Goal: Task Accomplishment & Management: Manage account settings

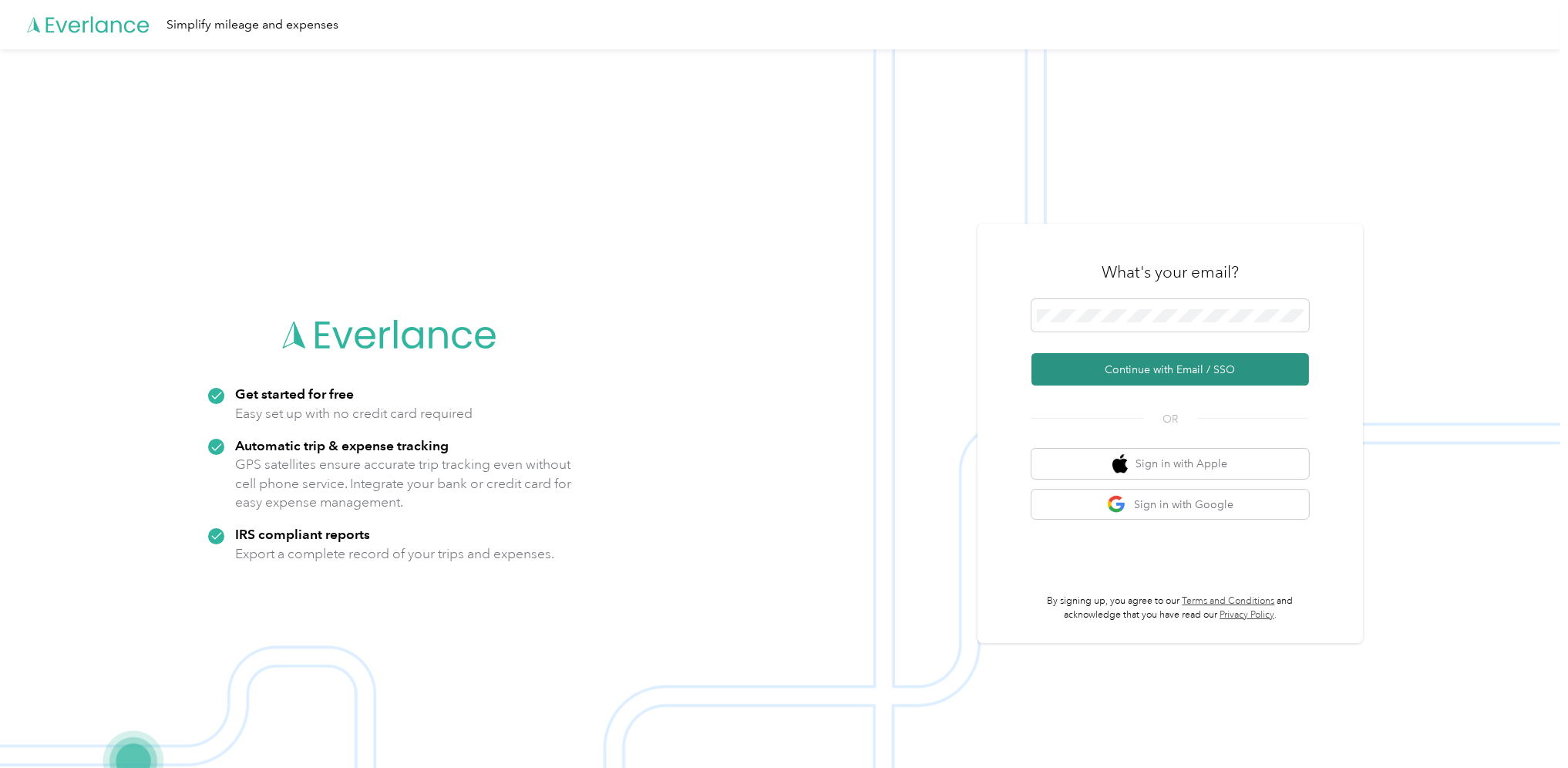
click at [1149, 379] on button "Continue with Email / SSO" at bounding box center [1170, 369] width 278 height 32
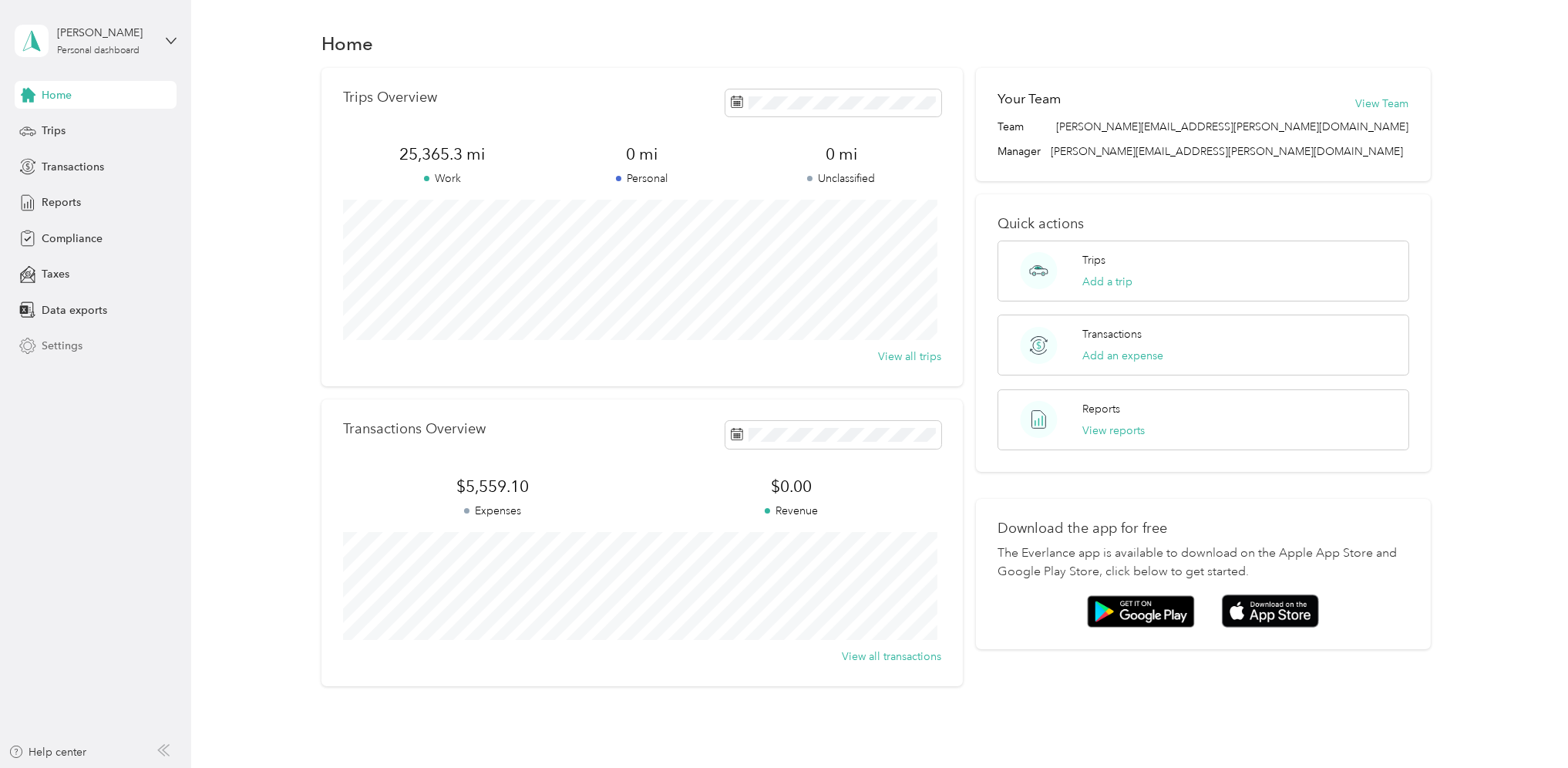
click at [47, 342] on span "Settings" at bounding box center [62, 346] width 41 height 16
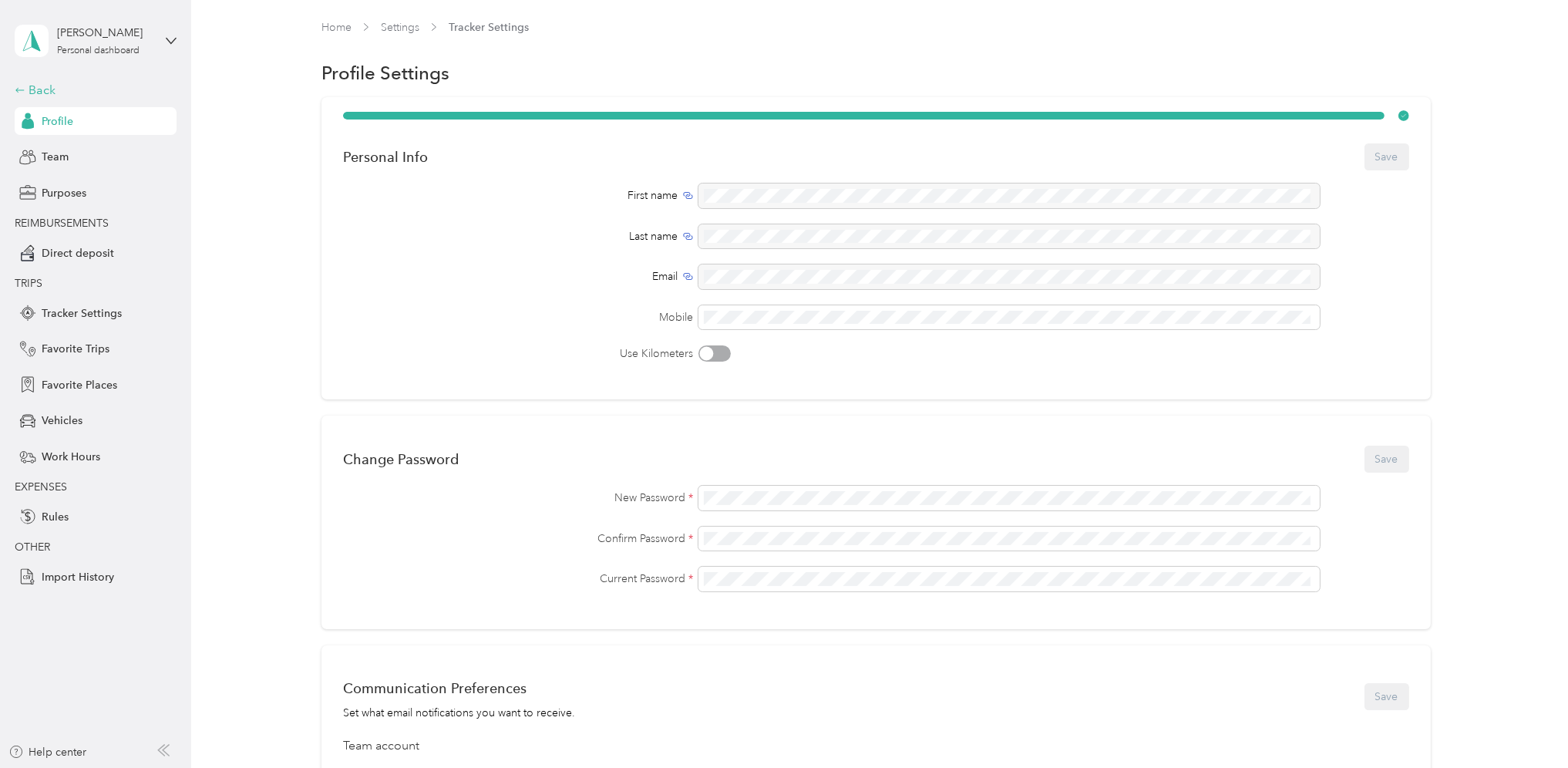
click at [43, 90] on div "Back" at bounding box center [91, 90] width 154 height 18
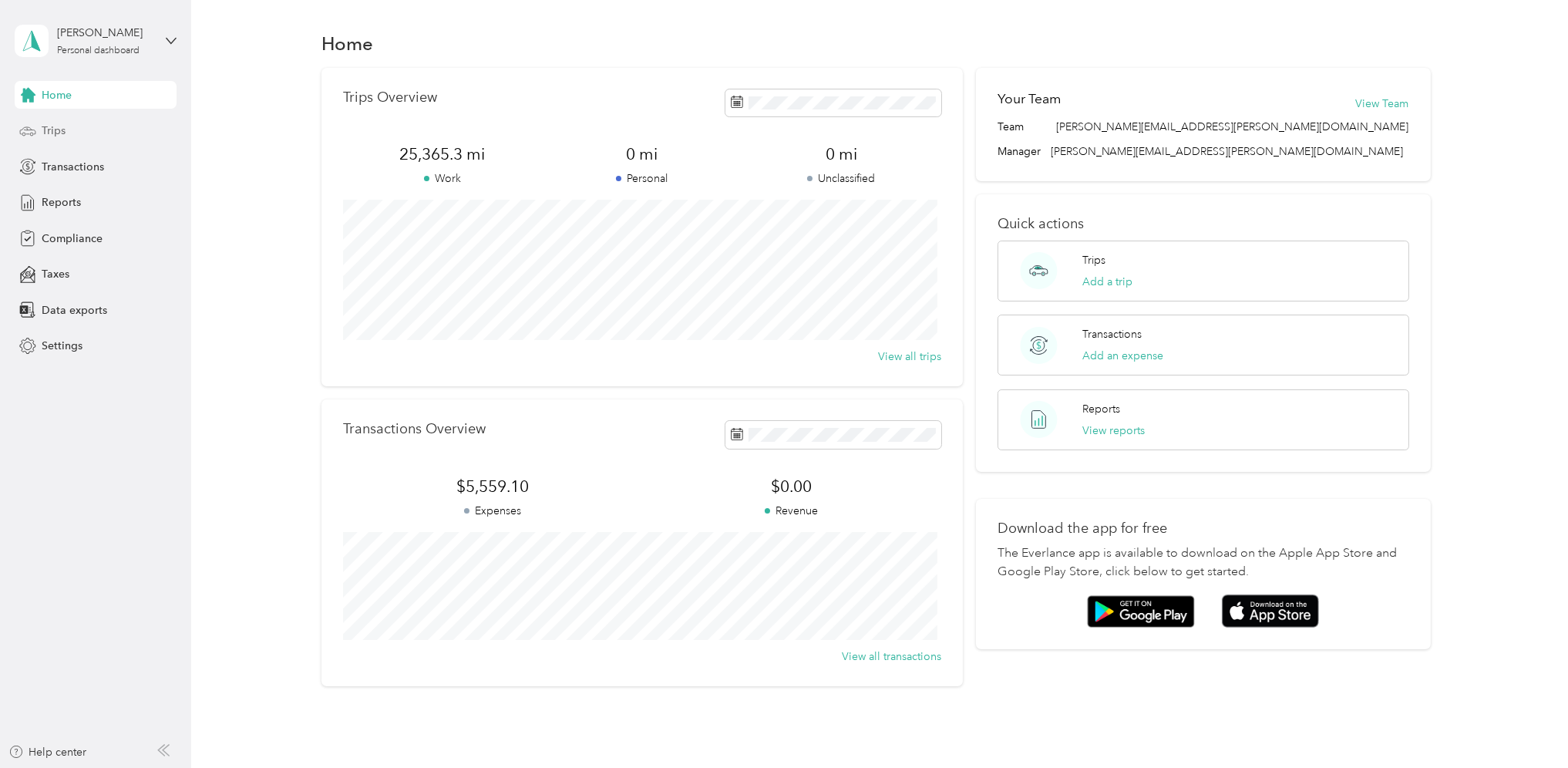
click at [55, 134] on span "Trips" at bounding box center [54, 131] width 24 height 16
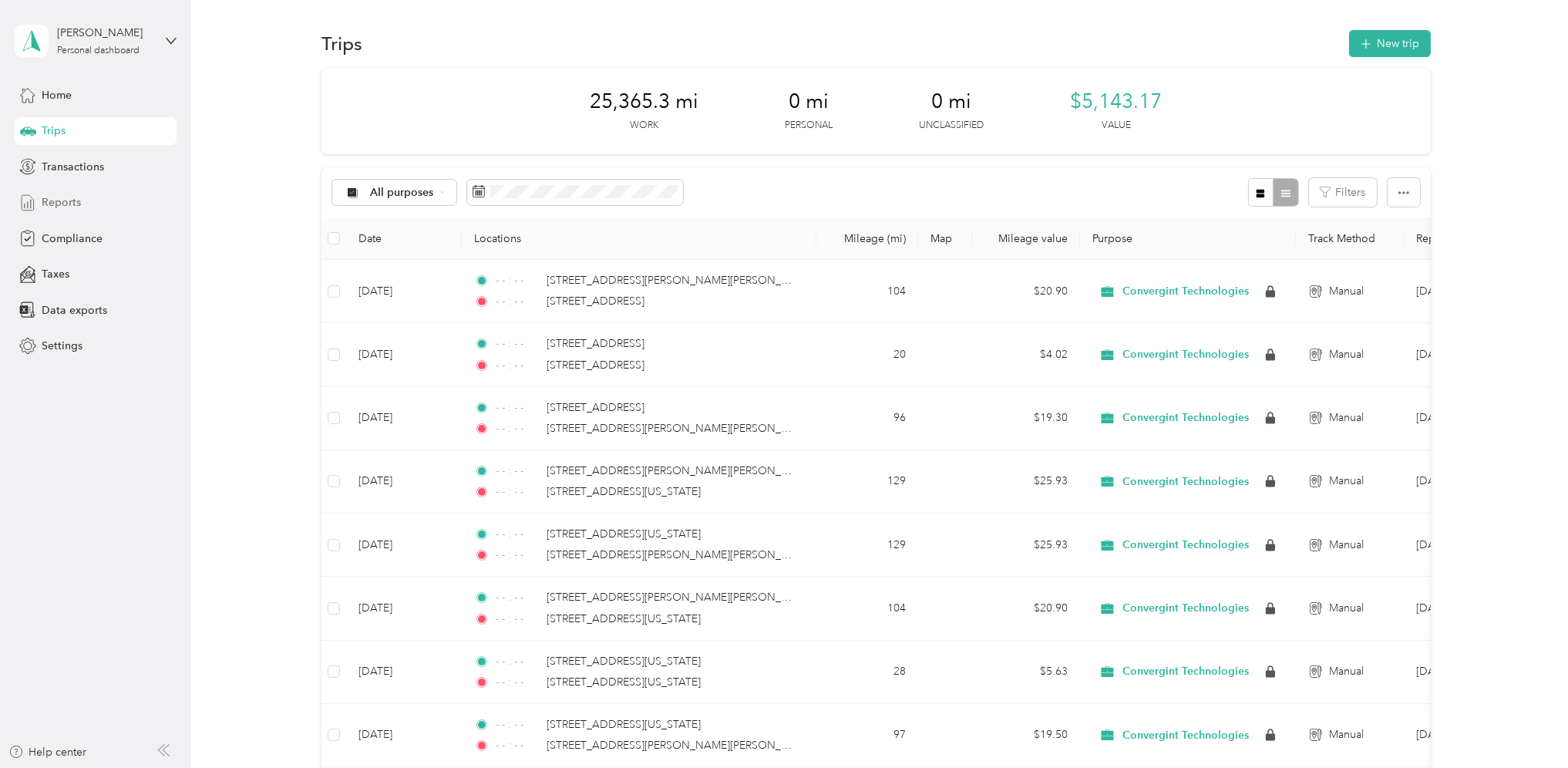
click at [52, 191] on div "Reports" at bounding box center [95, 203] width 162 height 27
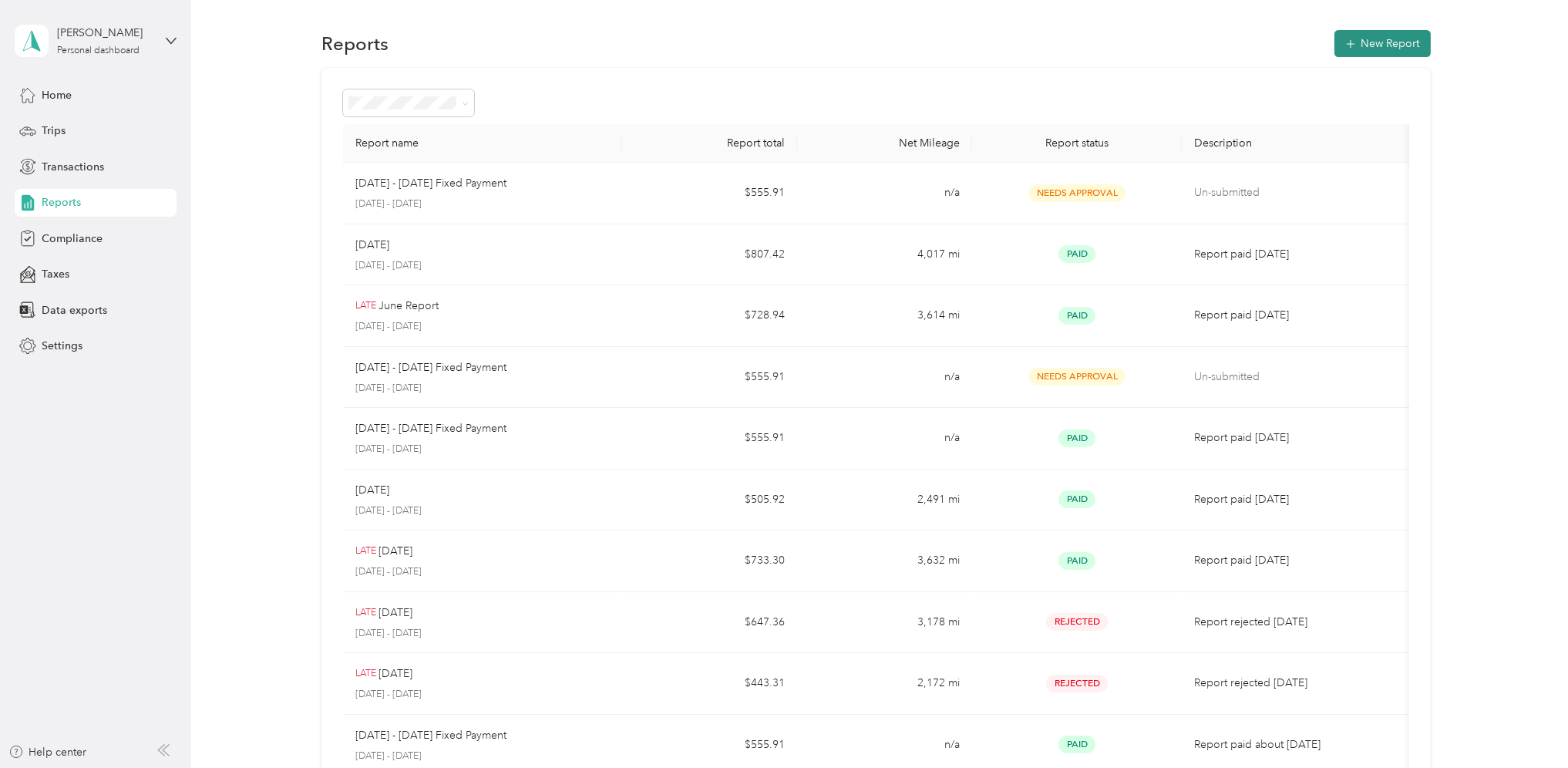
click at [1382, 49] on button "New Report" at bounding box center [1383, 44] width 97 height 27
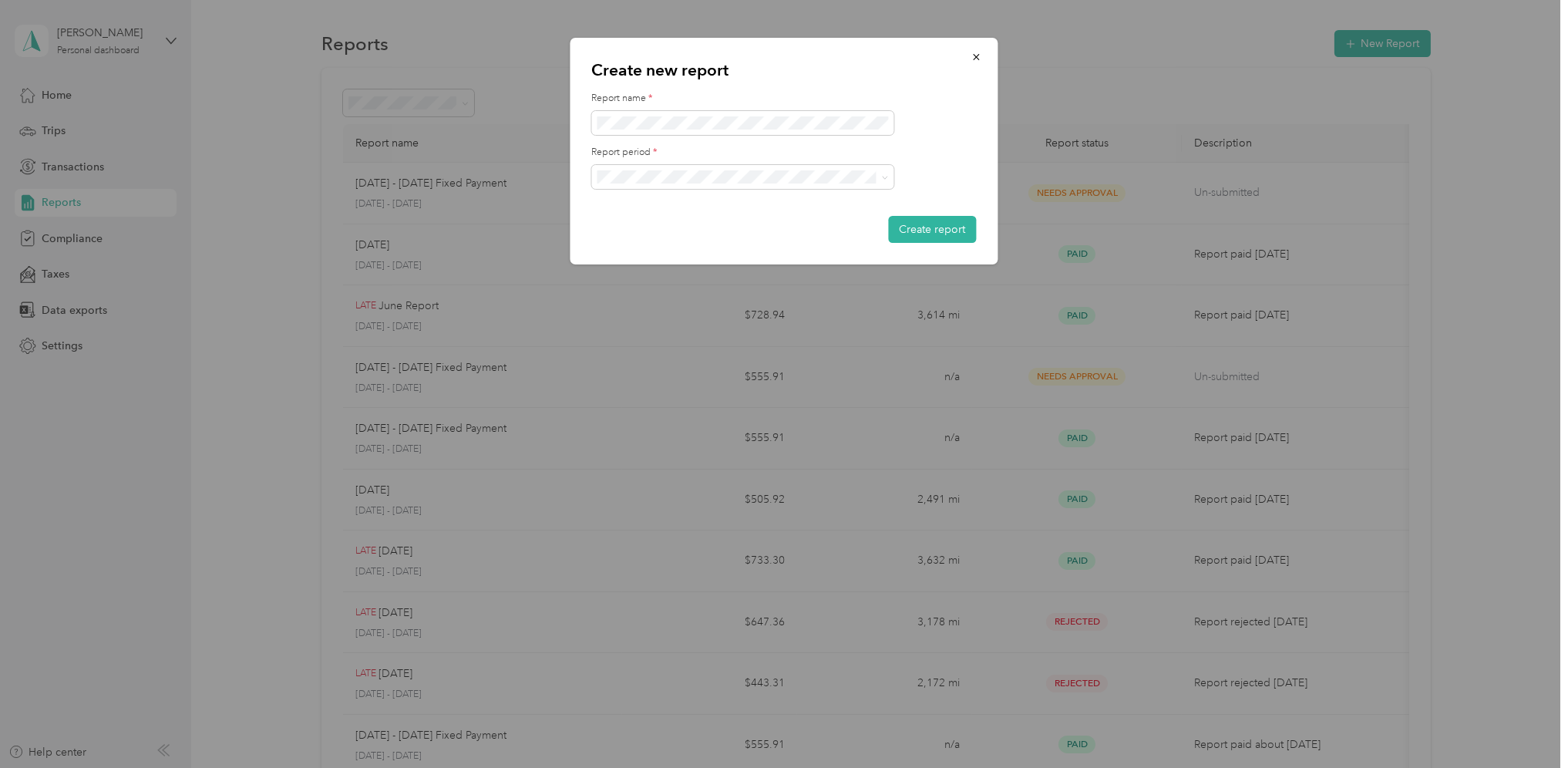
click at [669, 237] on ol "[DATE] - [DATE] [DATE] - [DATE] [DATE] - [DATE] [DATE] - [DATE] [DATE] - [DATE]…" at bounding box center [742, 270] width 302 height 162
click at [927, 226] on button "Create report" at bounding box center [932, 229] width 88 height 27
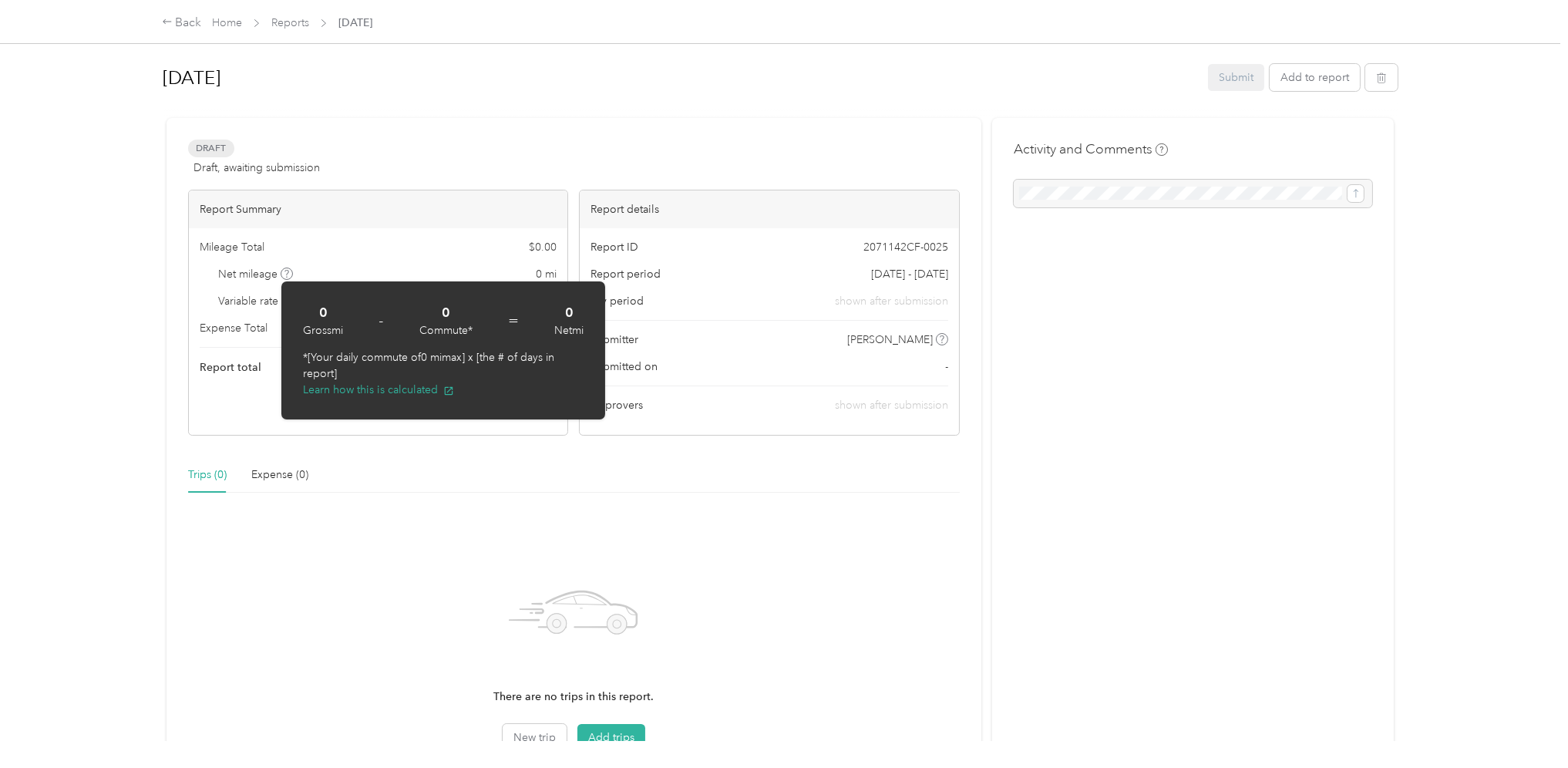
click at [783, 121] on div "Draft Draft, awaiting submission View activity & comments Report Summary Mileag…" at bounding box center [574, 468] width 815 height 700
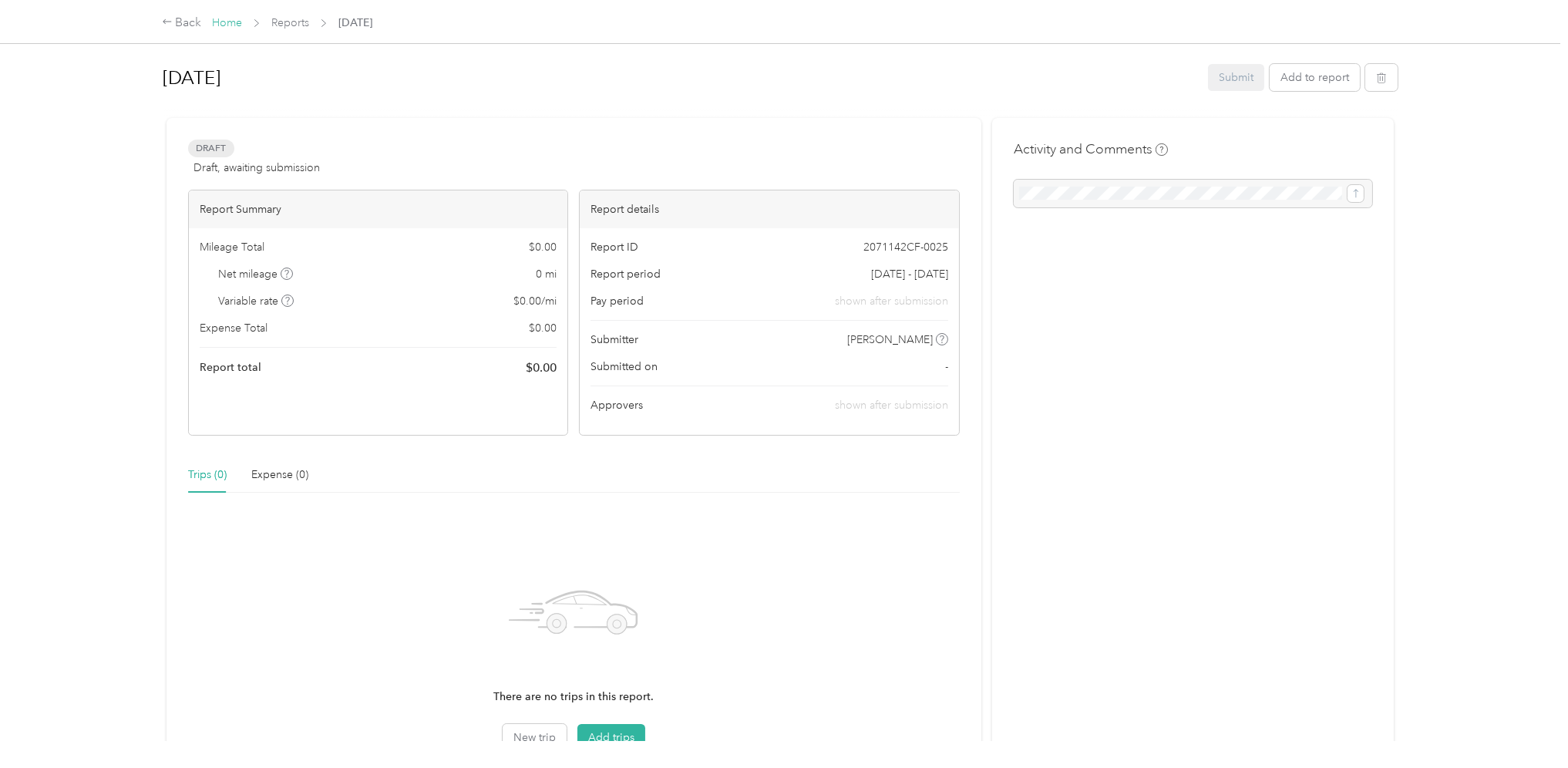
click at [243, 26] on div "Home Reports [DATE]" at bounding box center [292, 23] width 161 height 16
click at [232, 26] on link "Home" at bounding box center [226, 23] width 30 height 13
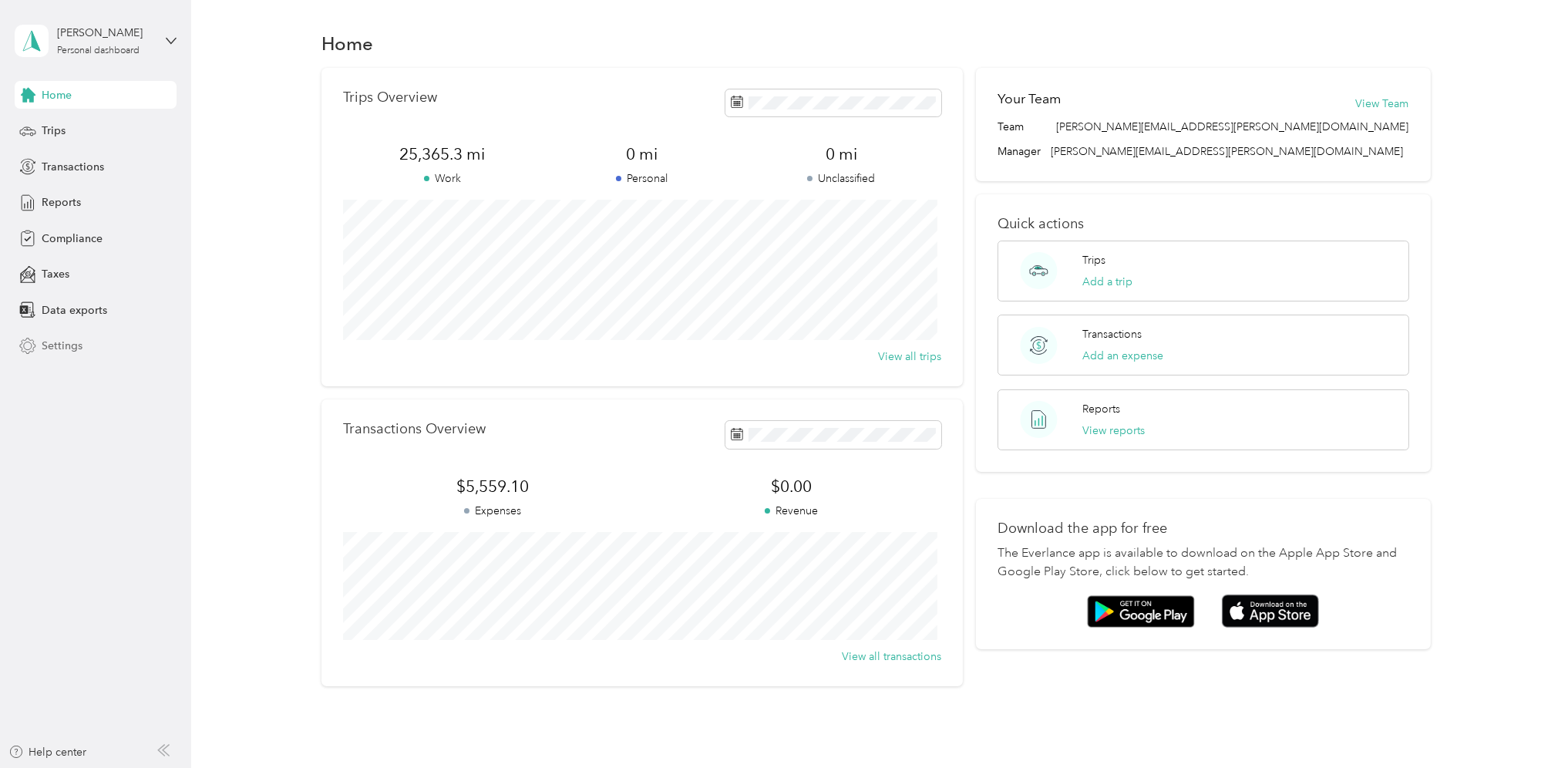
click at [52, 348] on span "Settings" at bounding box center [62, 346] width 41 height 16
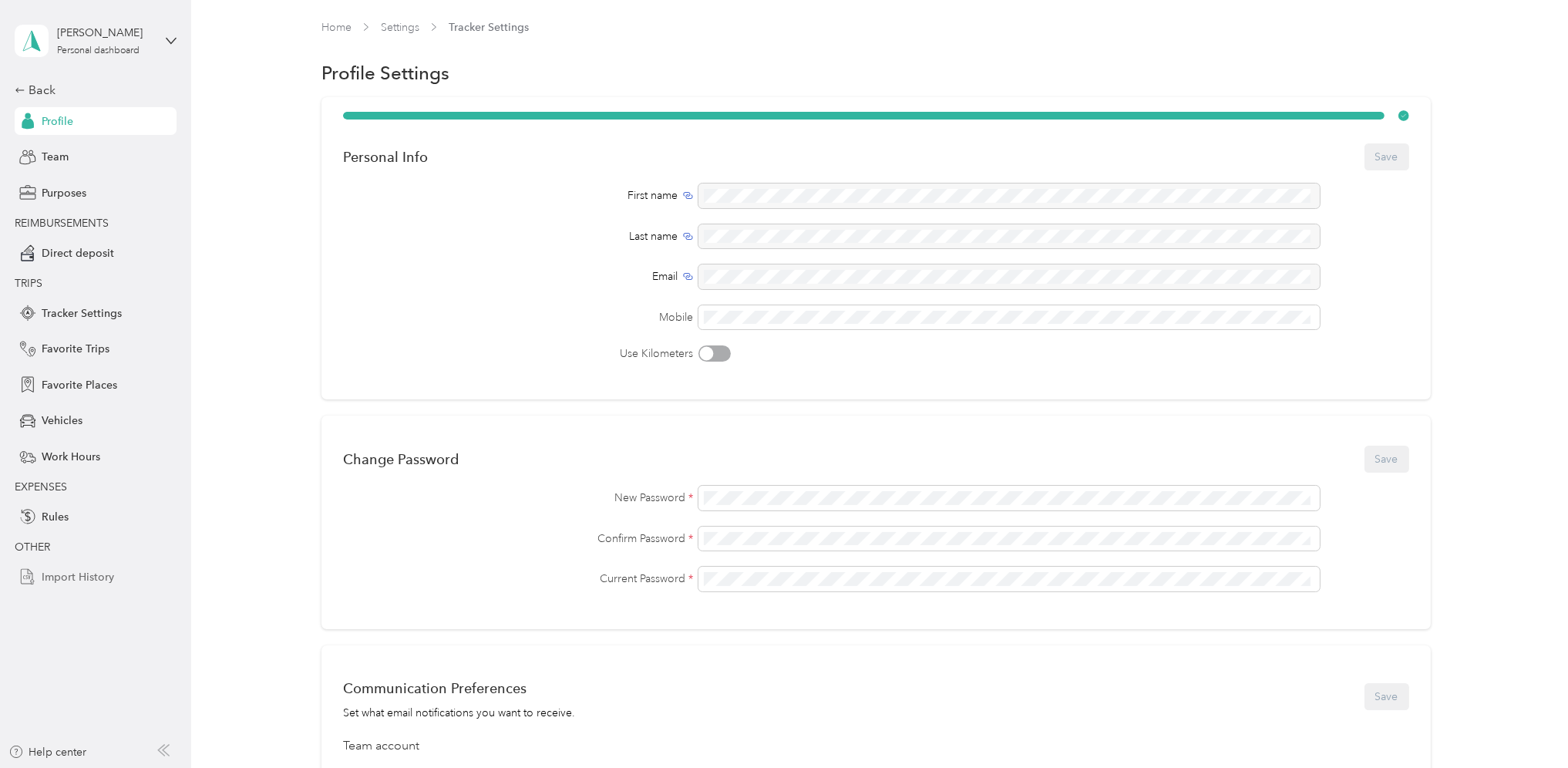
click at [78, 579] on span "Import History" at bounding box center [78, 577] width 72 height 16
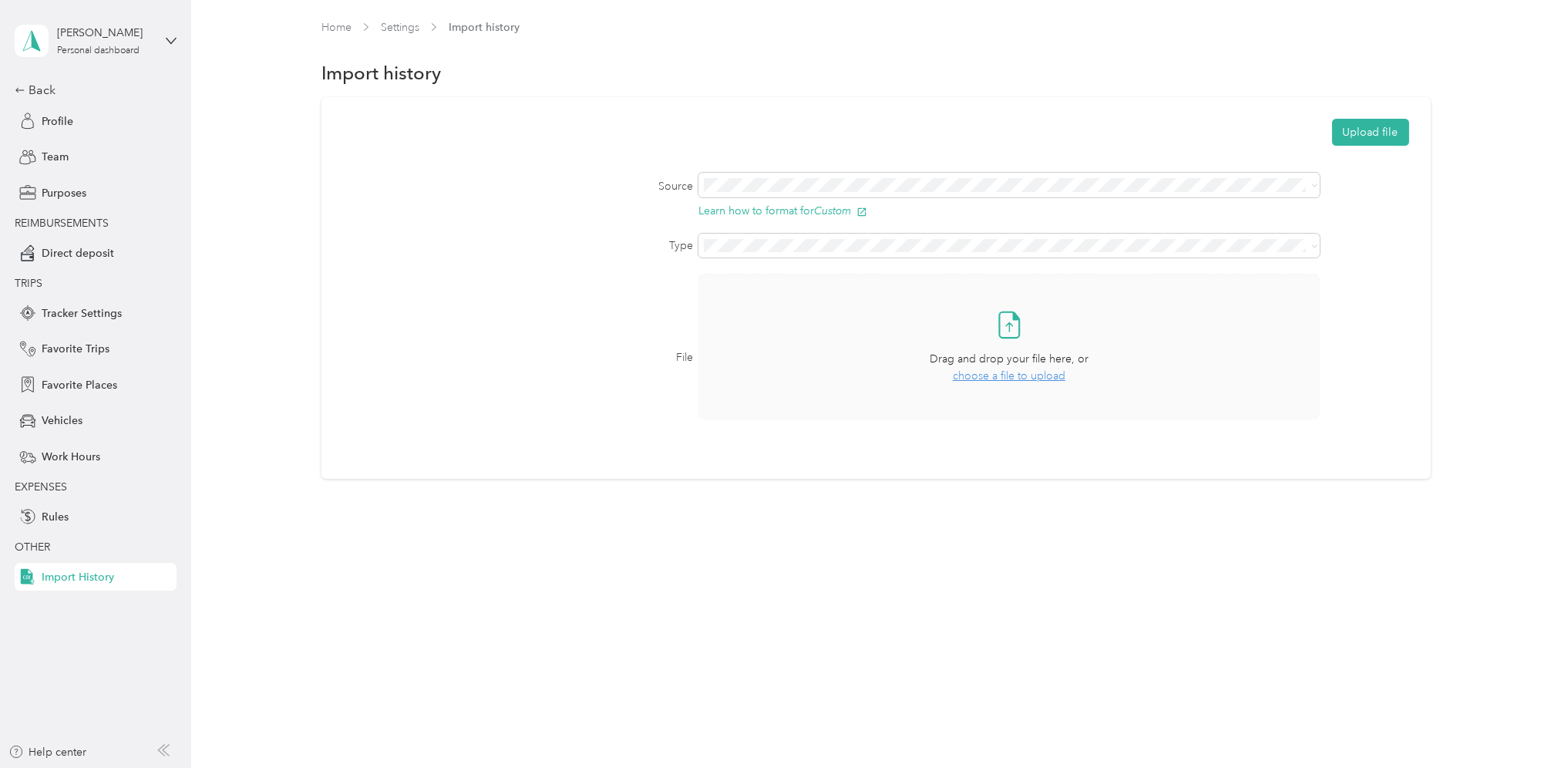
click at [995, 374] on span "choose a file to upload" at bounding box center [1008, 375] width 112 height 13
click at [1386, 132] on button "Upload file" at bounding box center [1371, 132] width 77 height 27
click at [345, 26] on link "Home" at bounding box center [336, 27] width 30 height 13
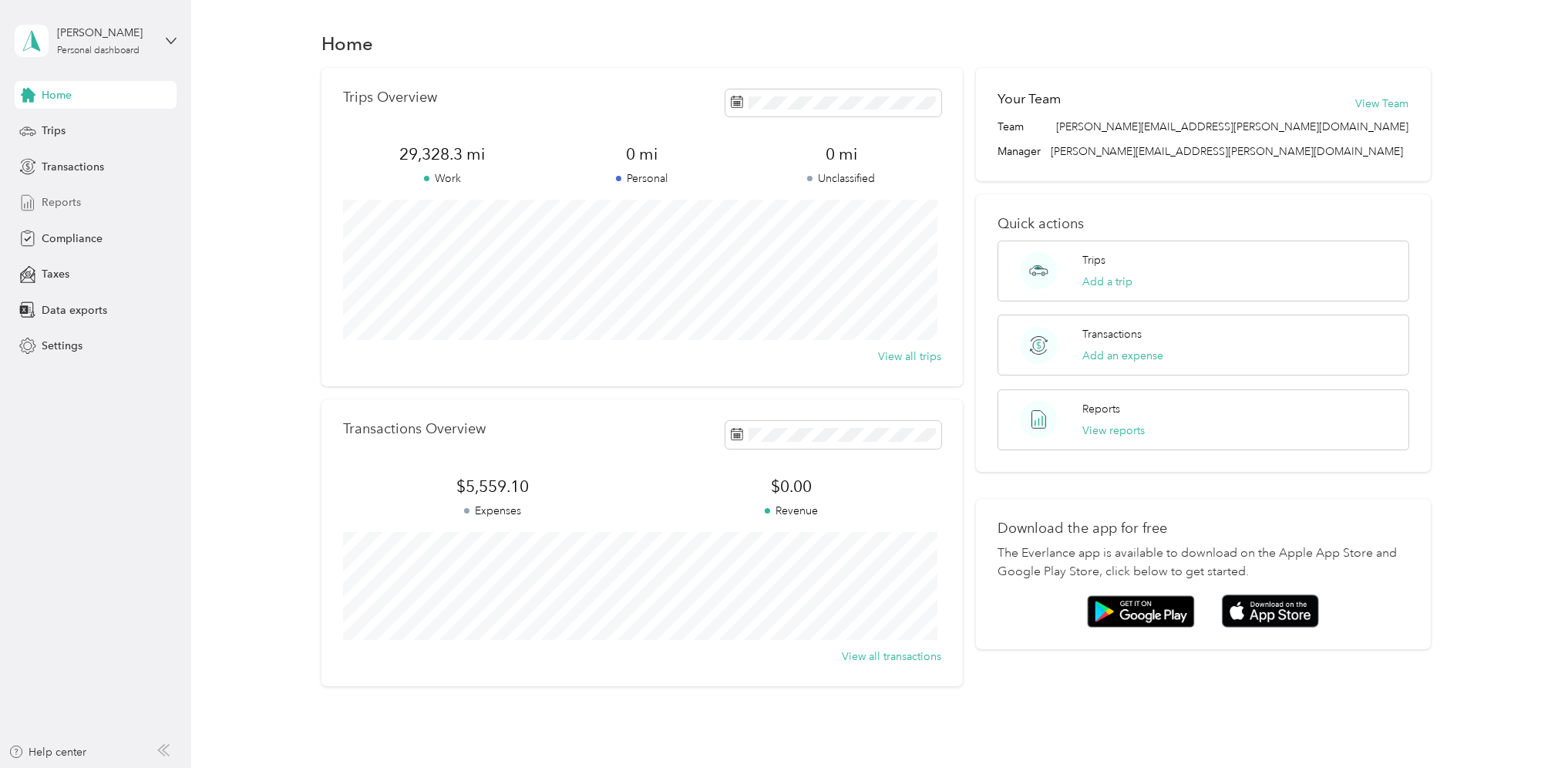
click at [58, 205] on span "Reports" at bounding box center [61, 203] width 39 height 16
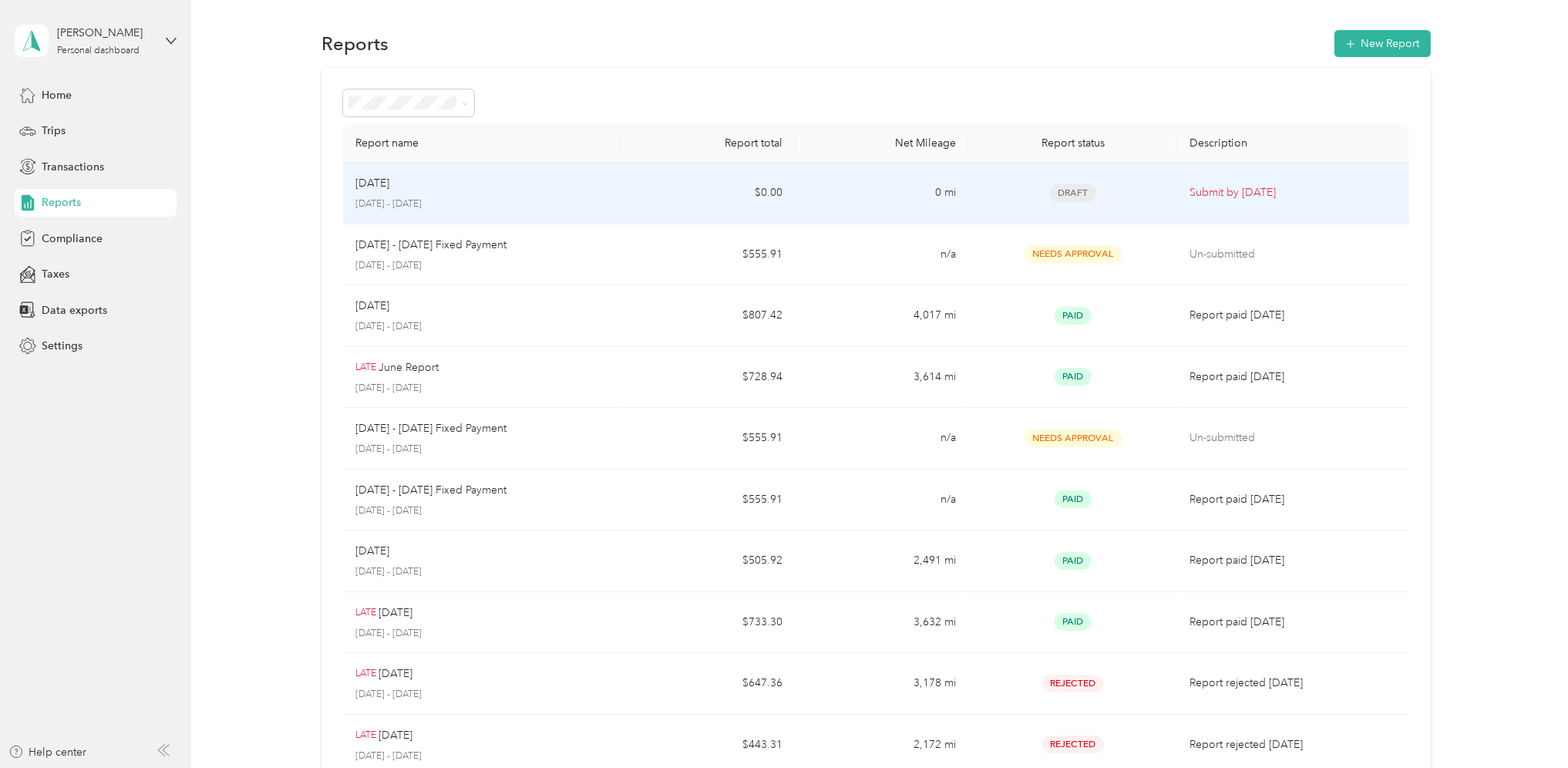
click at [1005, 191] on div "Draft" at bounding box center [1073, 193] width 184 height 17
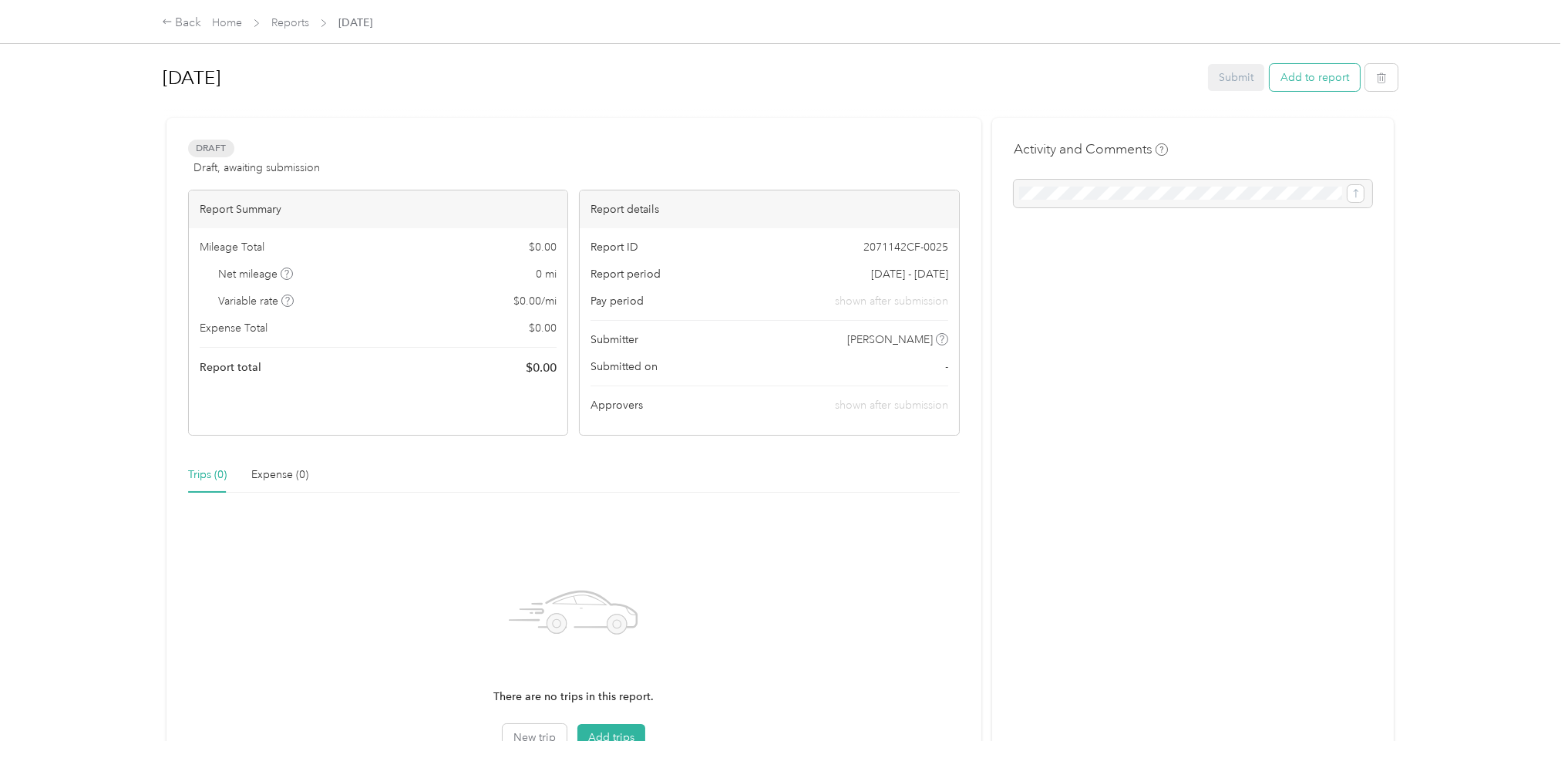
click at [1277, 79] on button "Add to report" at bounding box center [1314, 78] width 90 height 27
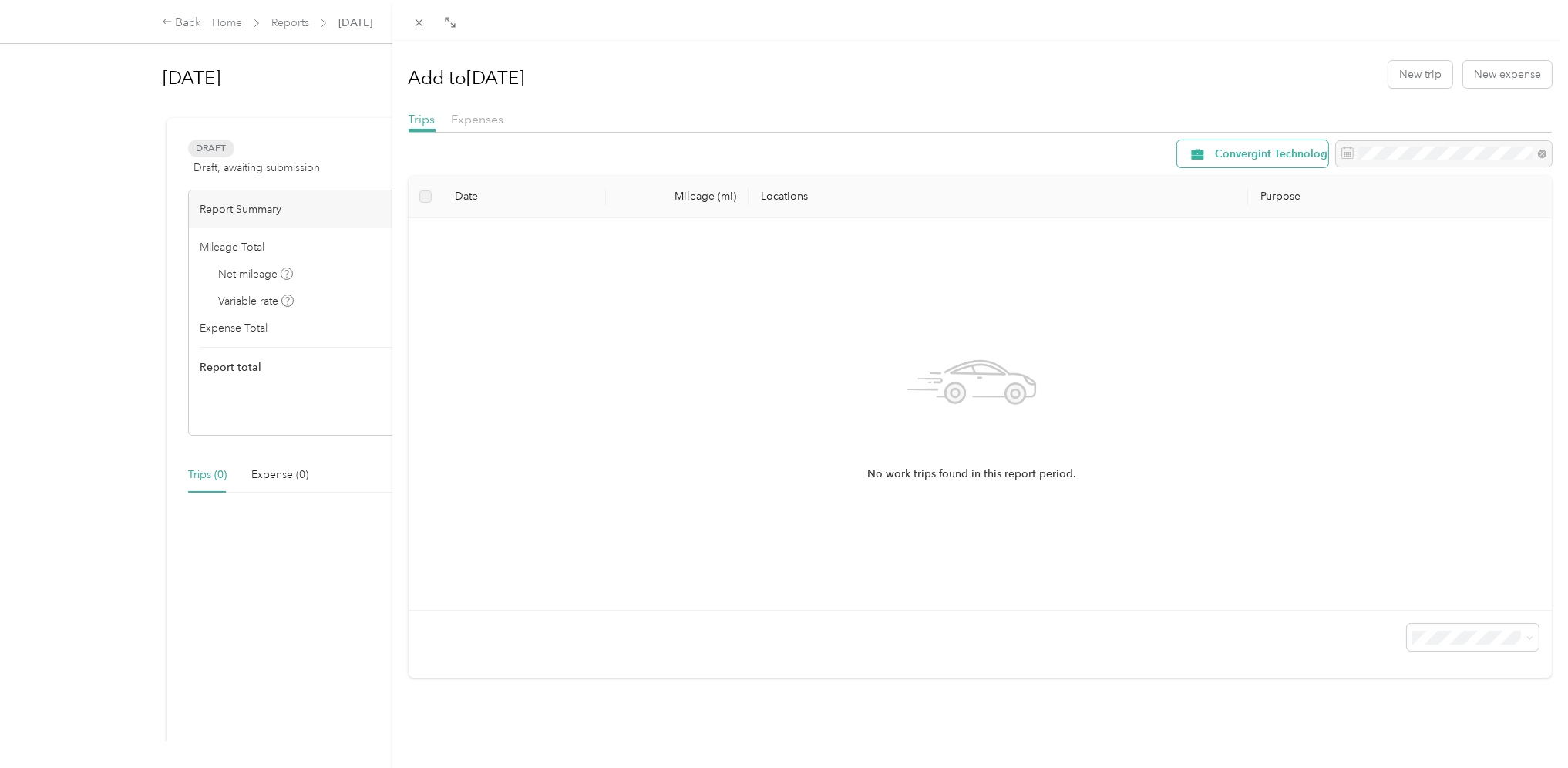
click at [1256, 153] on span "Convergint Technologies" at bounding box center [1278, 154] width 126 height 11
click at [1248, 177] on span "All Purposes" at bounding box center [1272, 177] width 146 height 16
click at [1222, 154] on span "All Purposes" at bounding box center [1259, 154] width 90 height 11
click at [1216, 212] on li "Unclassified" at bounding box center [1248, 209] width 175 height 27
click at [1224, 149] on span "Unclassified" at bounding box center [1259, 154] width 90 height 11
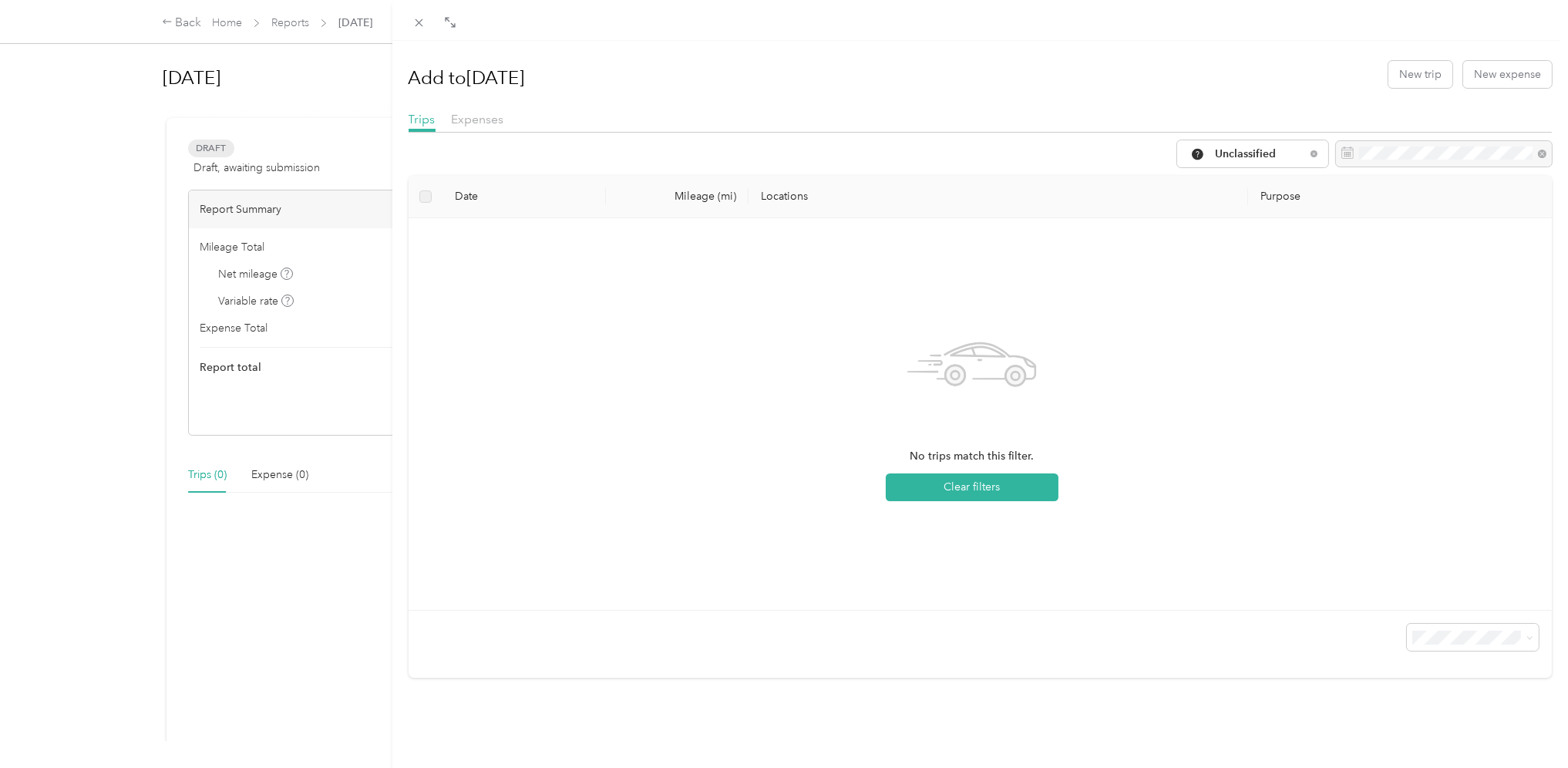
click at [1203, 240] on li "Convergint Technologies" at bounding box center [1248, 232] width 175 height 27
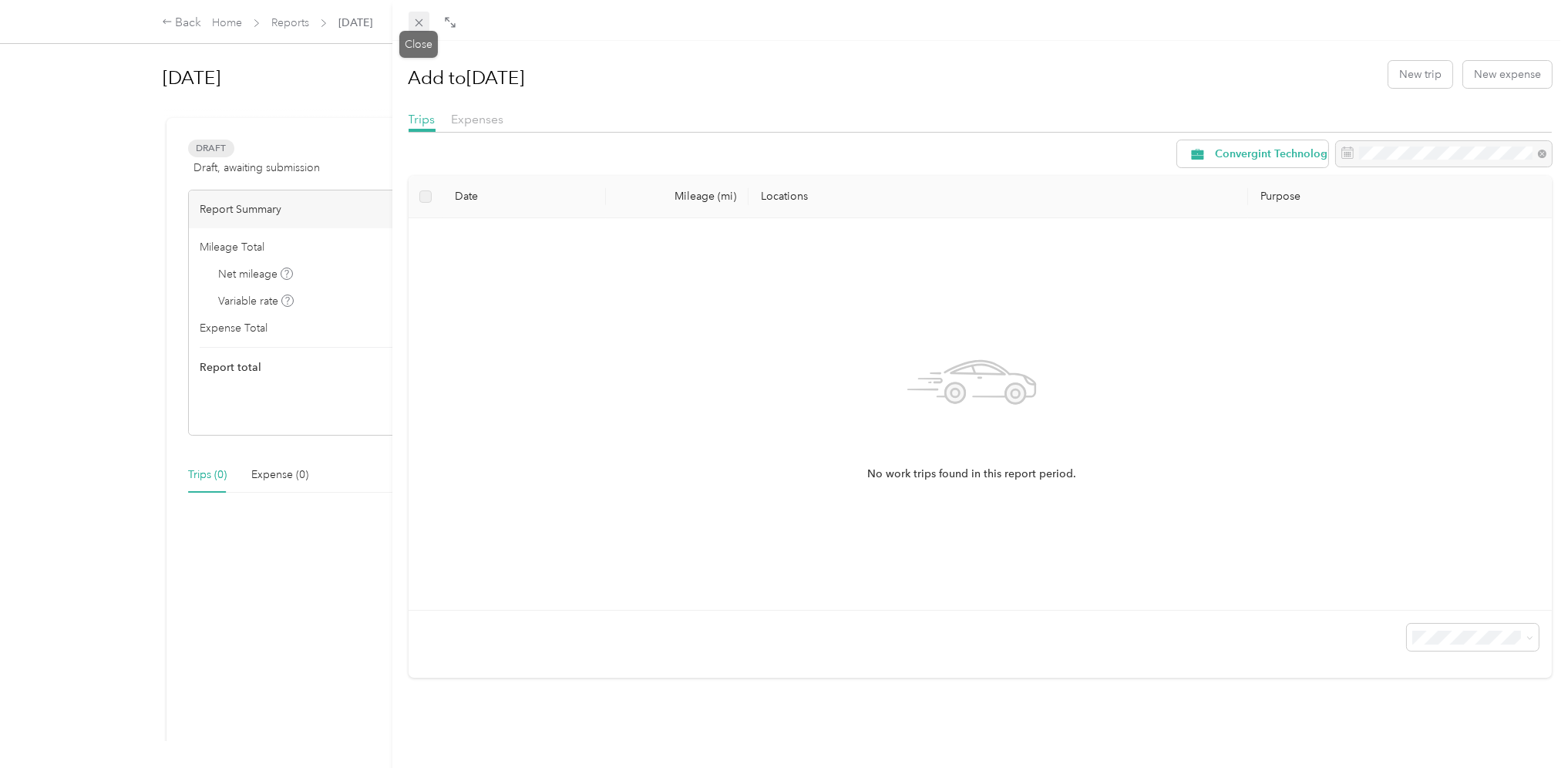
click at [414, 22] on icon at bounding box center [419, 23] width 13 height 13
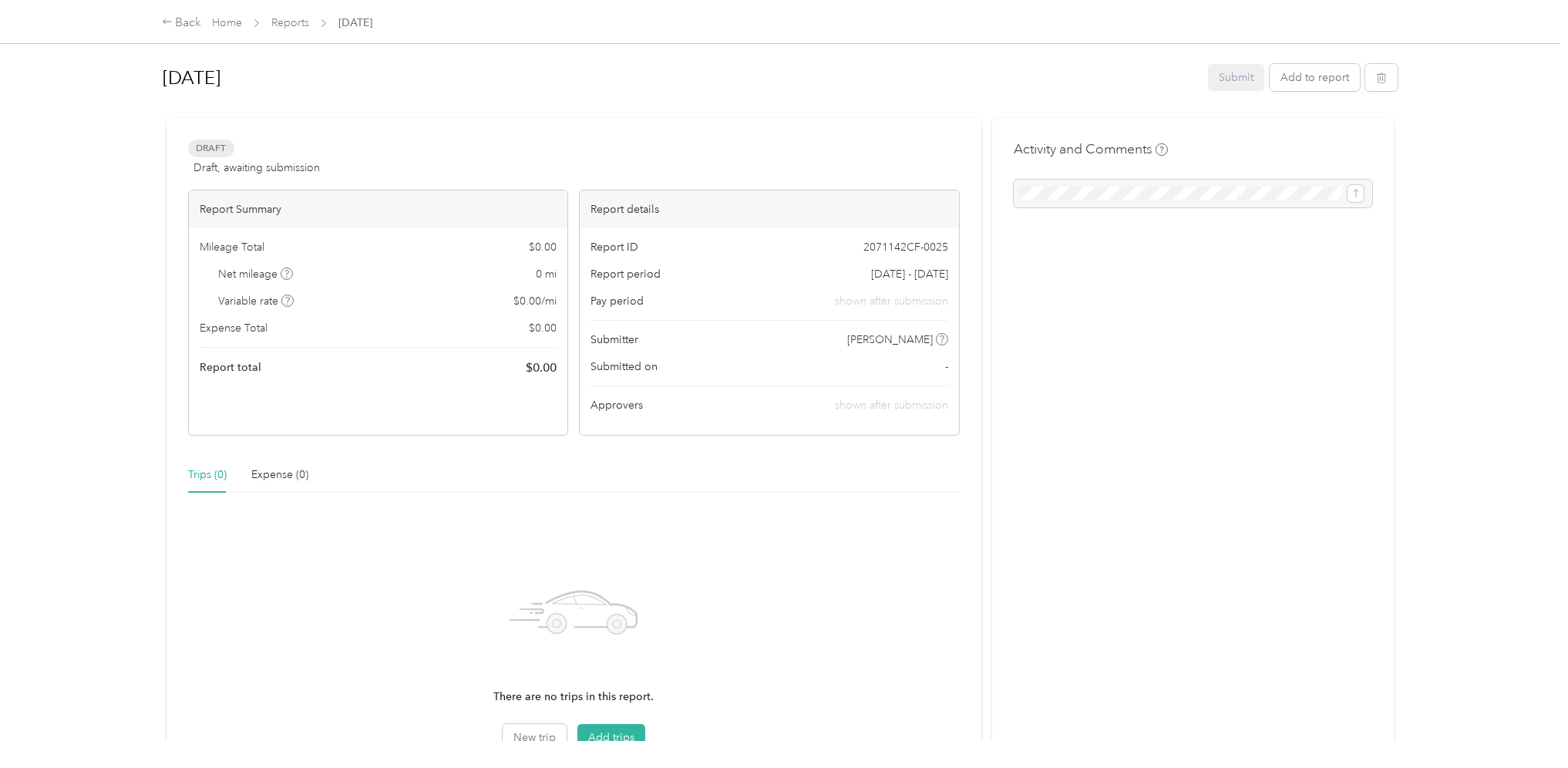
click at [1082, 197] on div at bounding box center [1193, 194] width 359 height 27
click at [291, 23] on link "Reports" at bounding box center [289, 23] width 37 height 13
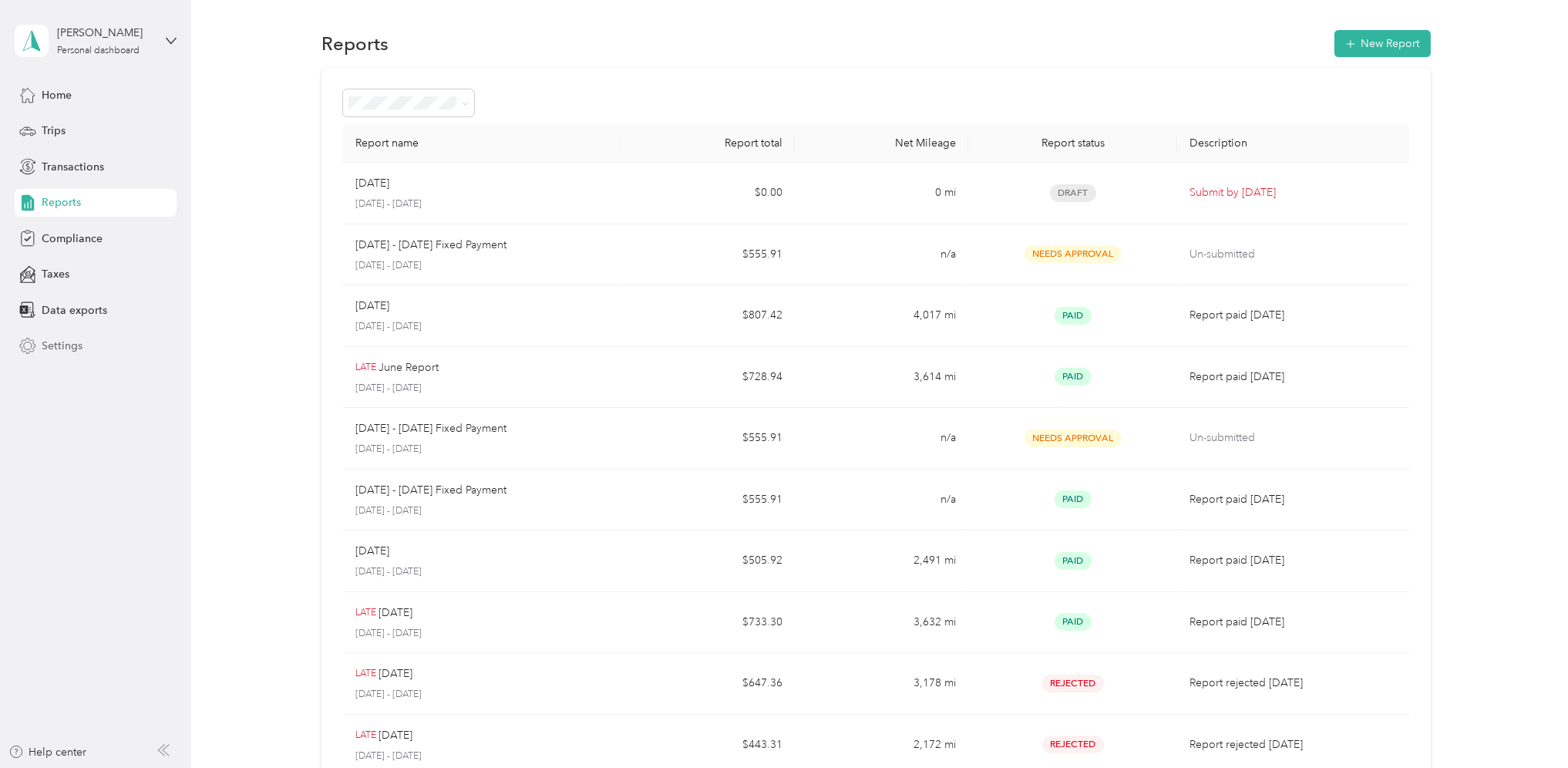
click at [64, 343] on span "Settings" at bounding box center [62, 346] width 41 height 16
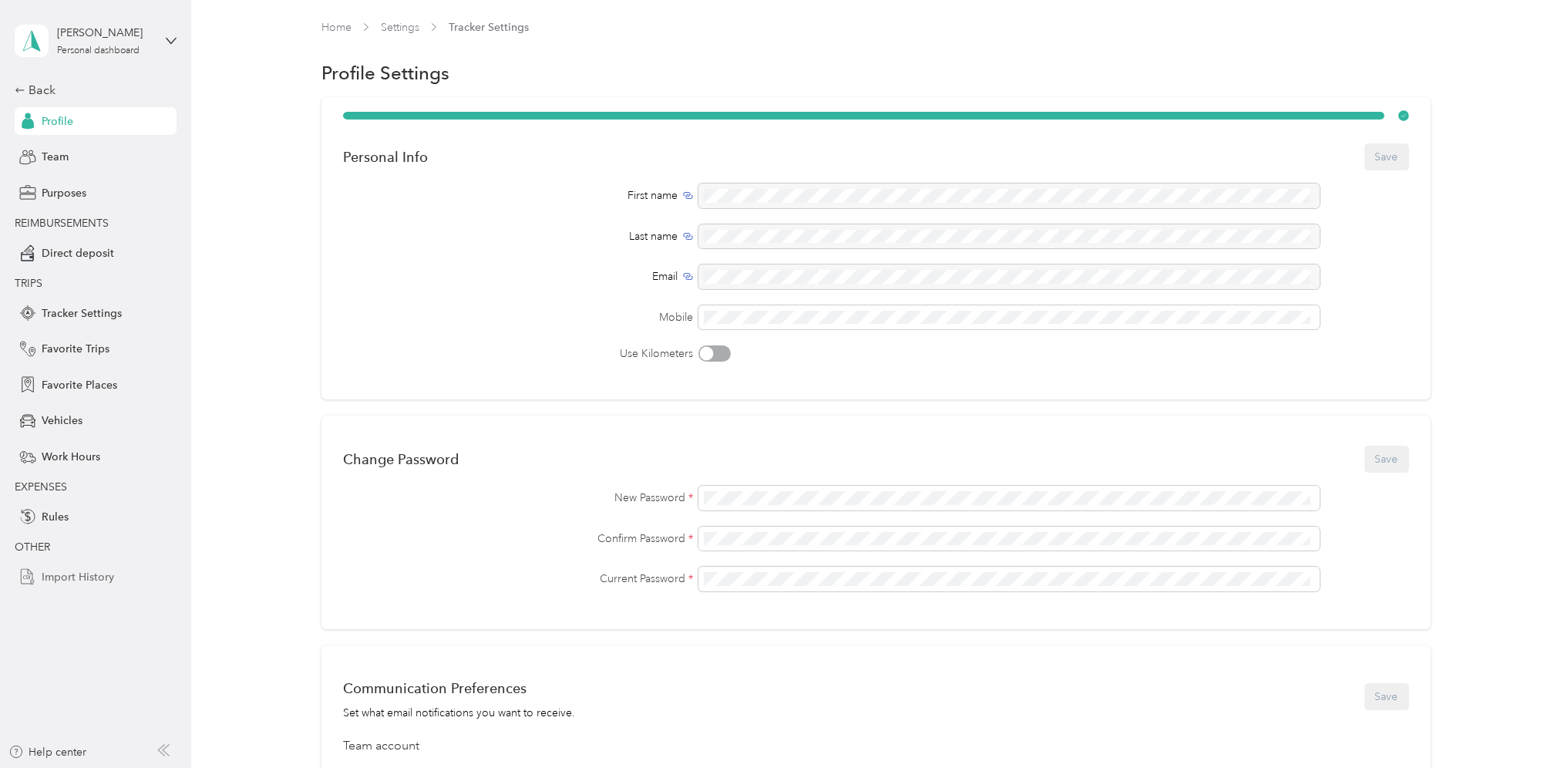
click at [87, 572] on span "Import History" at bounding box center [78, 577] width 72 height 16
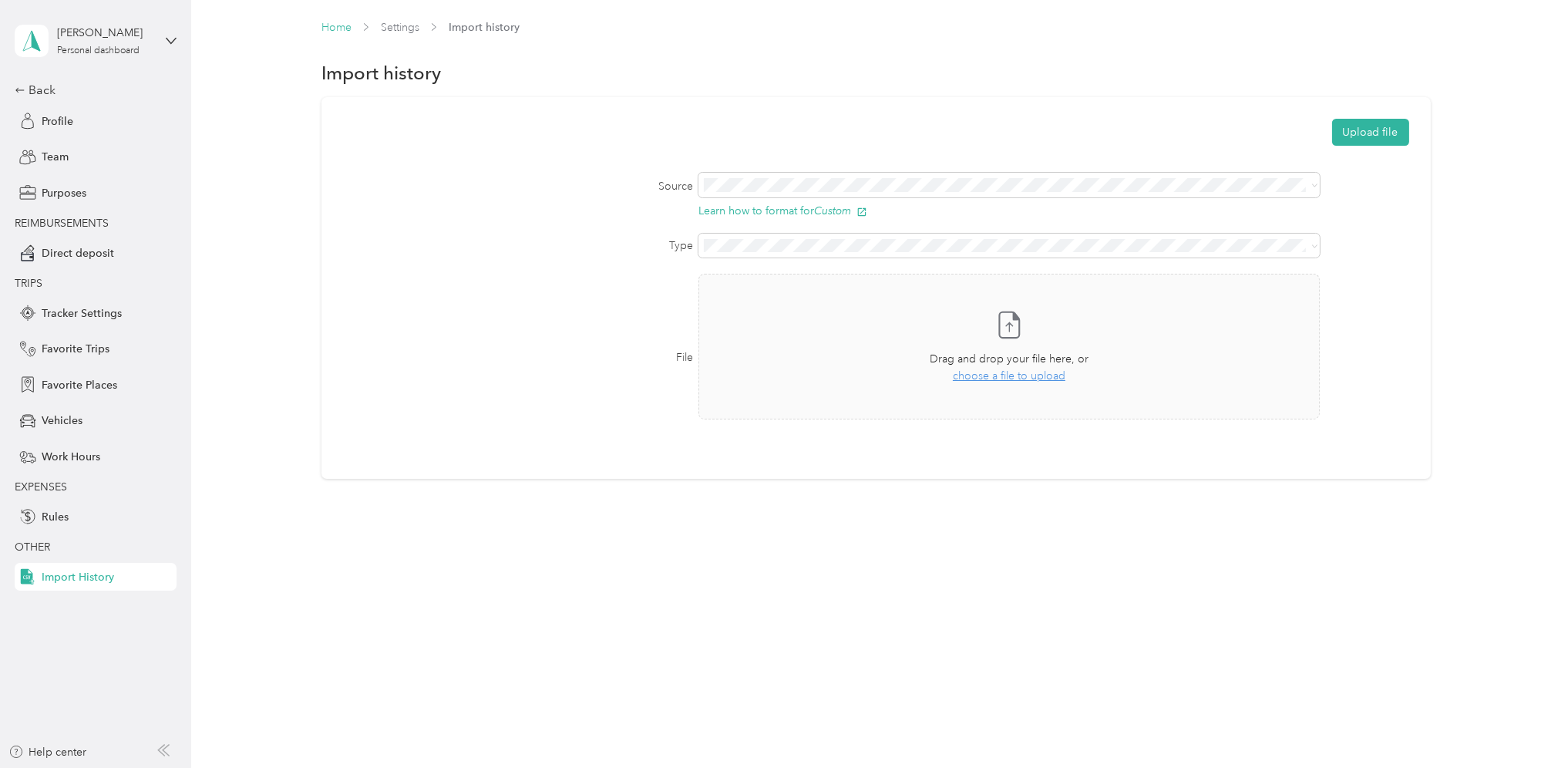
click at [331, 31] on link "Home" at bounding box center [336, 27] width 30 height 13
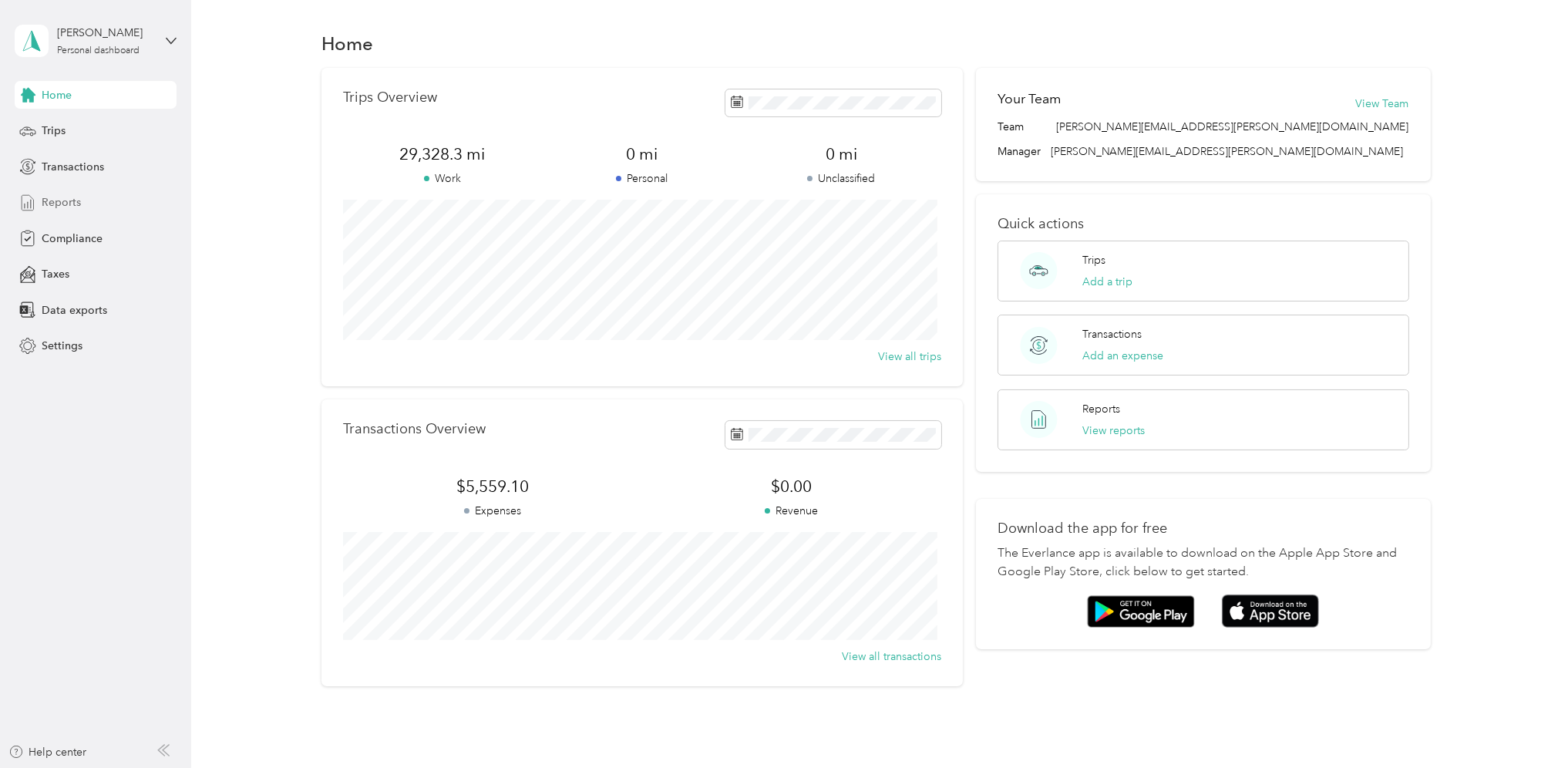
click at [47, 200] on span "Reports" at bounding box center [61, 203] width 39 height 16
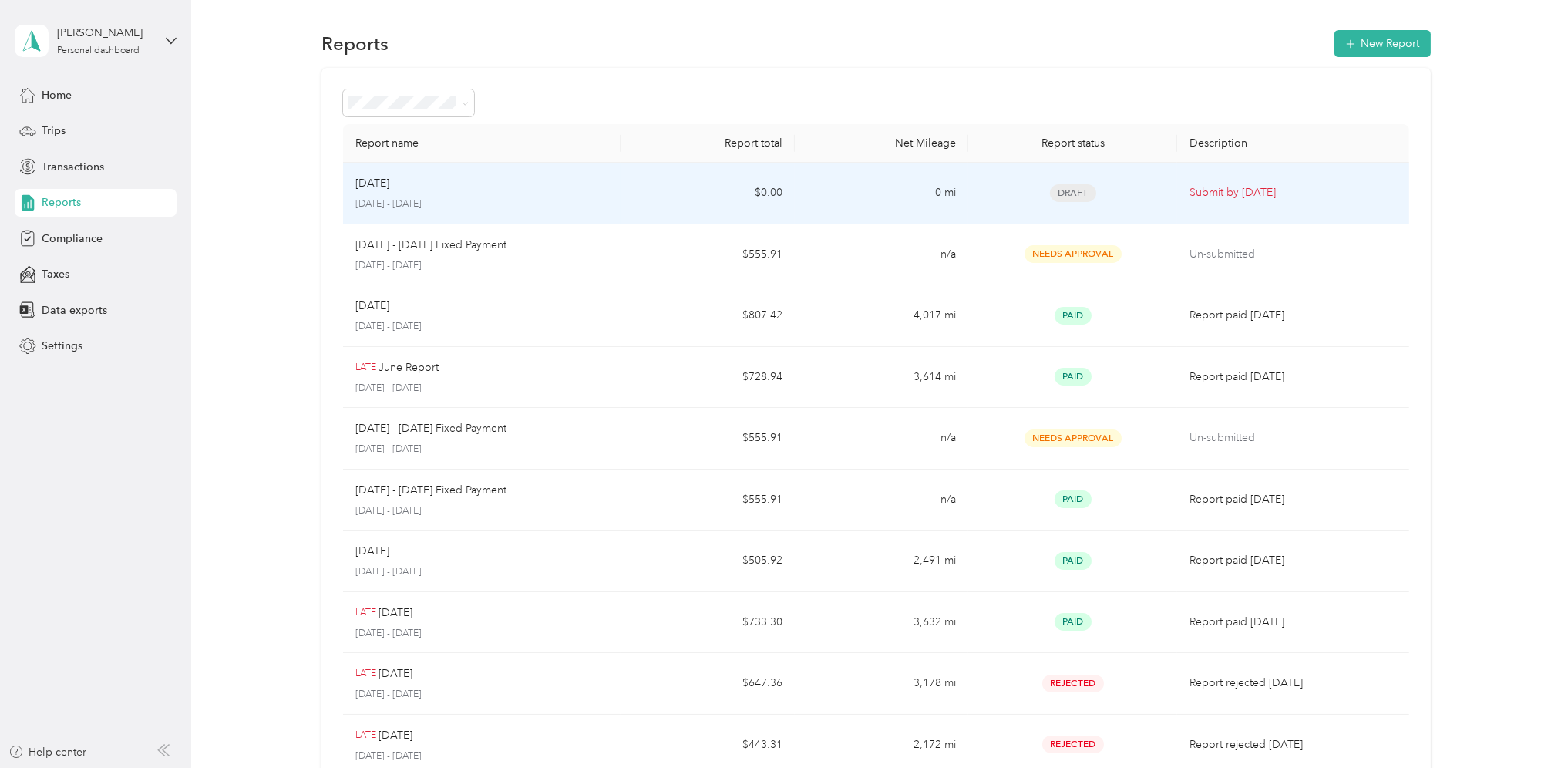
click at [475, 197] on p "[DATE] - [DATE]" at bounding box center [482, 204] width 254 height 14
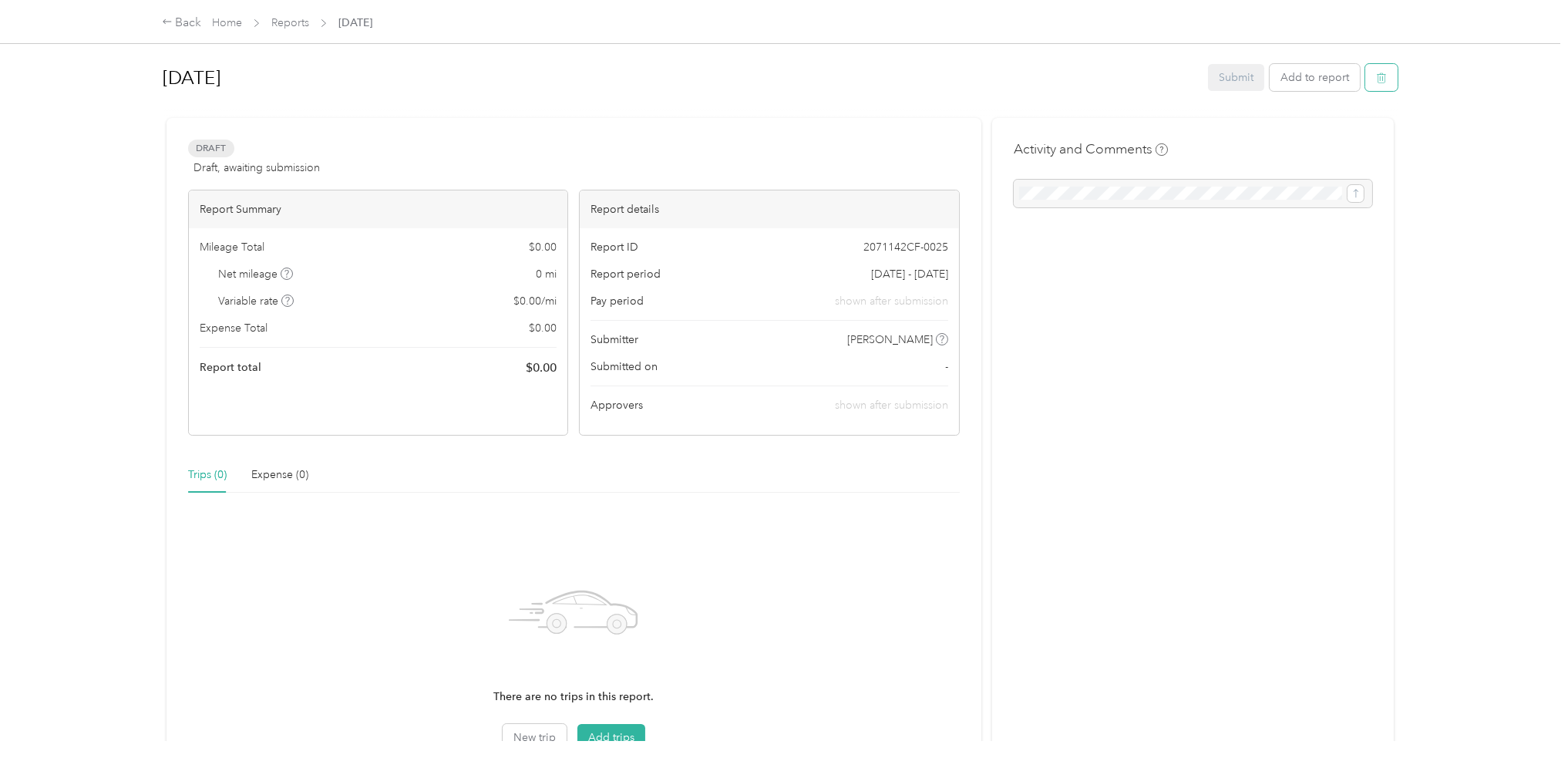
click at [1376, 80] on icon "button" at bounding box center [1382, 78] width 11 height 11
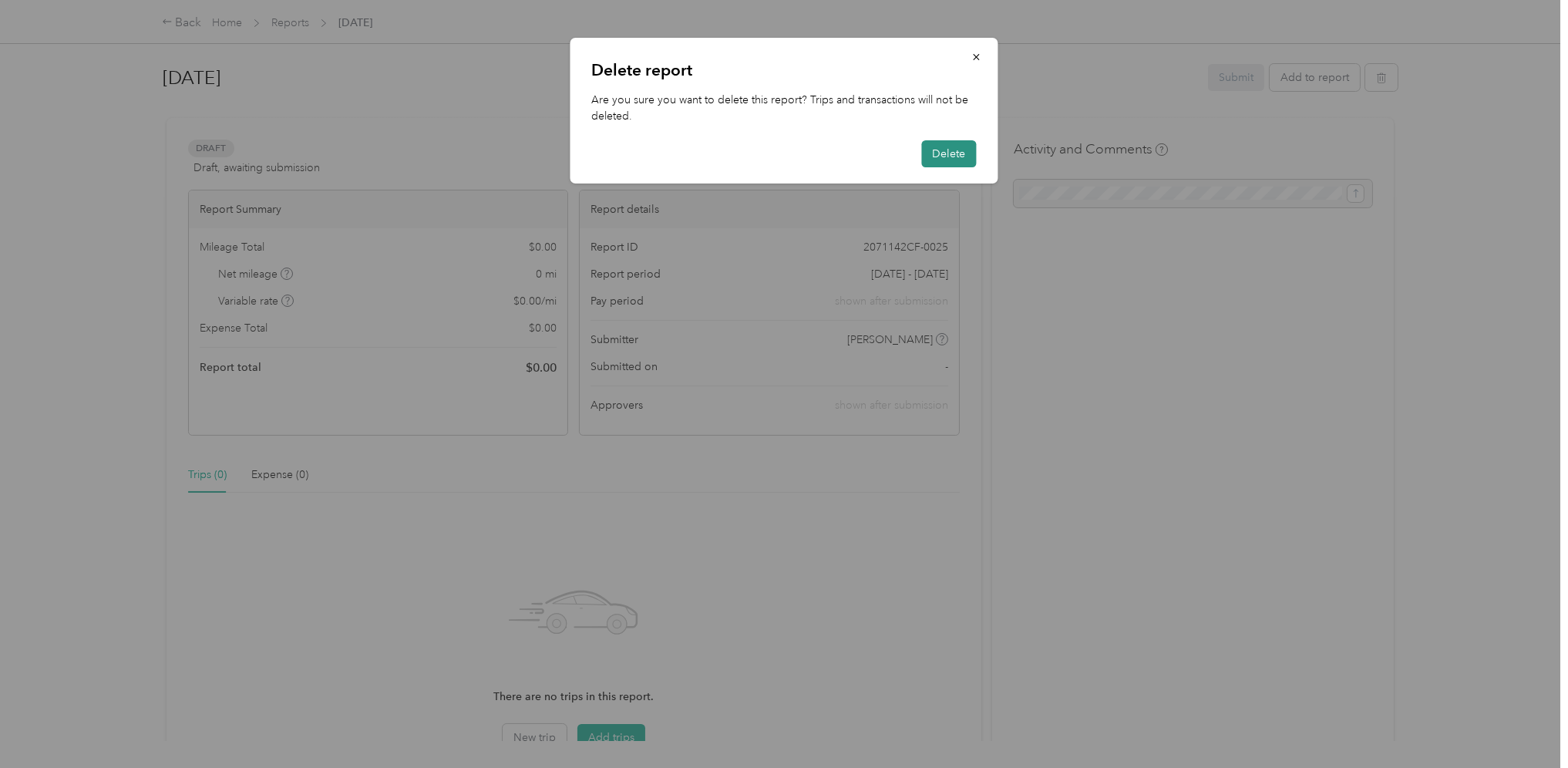
click at [937, 161] on button "Delete" at bounding box center [949, 154] width 55 height 27
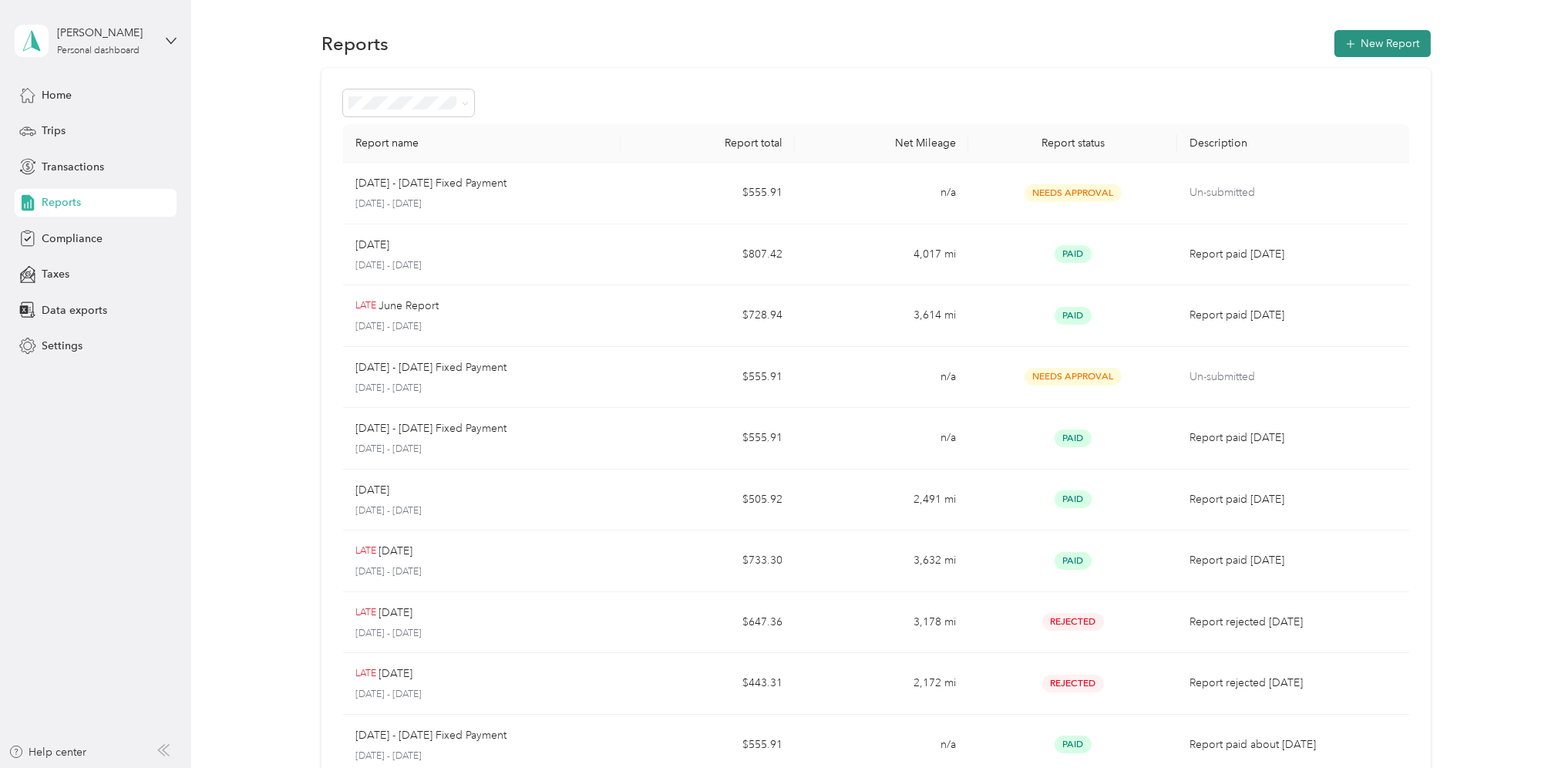
click at [1372, 42] on button "New Report" at bounding box center [1383, 44] width 97 height 27
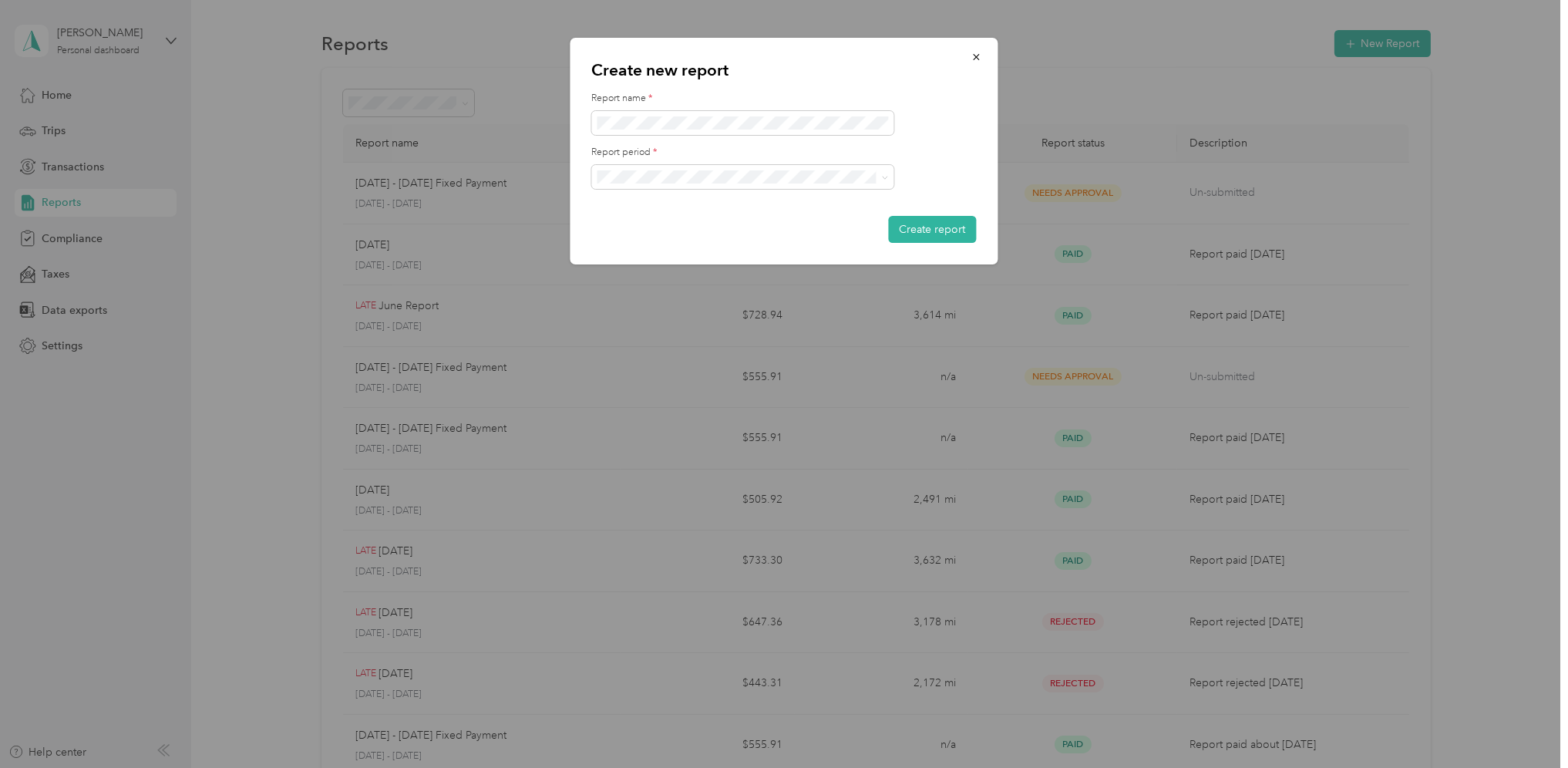
click at [643, 226] on span "[DATE] - [DATE]" at bounding box center [641, 227] width 77 height 13
click at [913, 223] on button "Create report" at bounding box center [932, 229] width 88 height 27
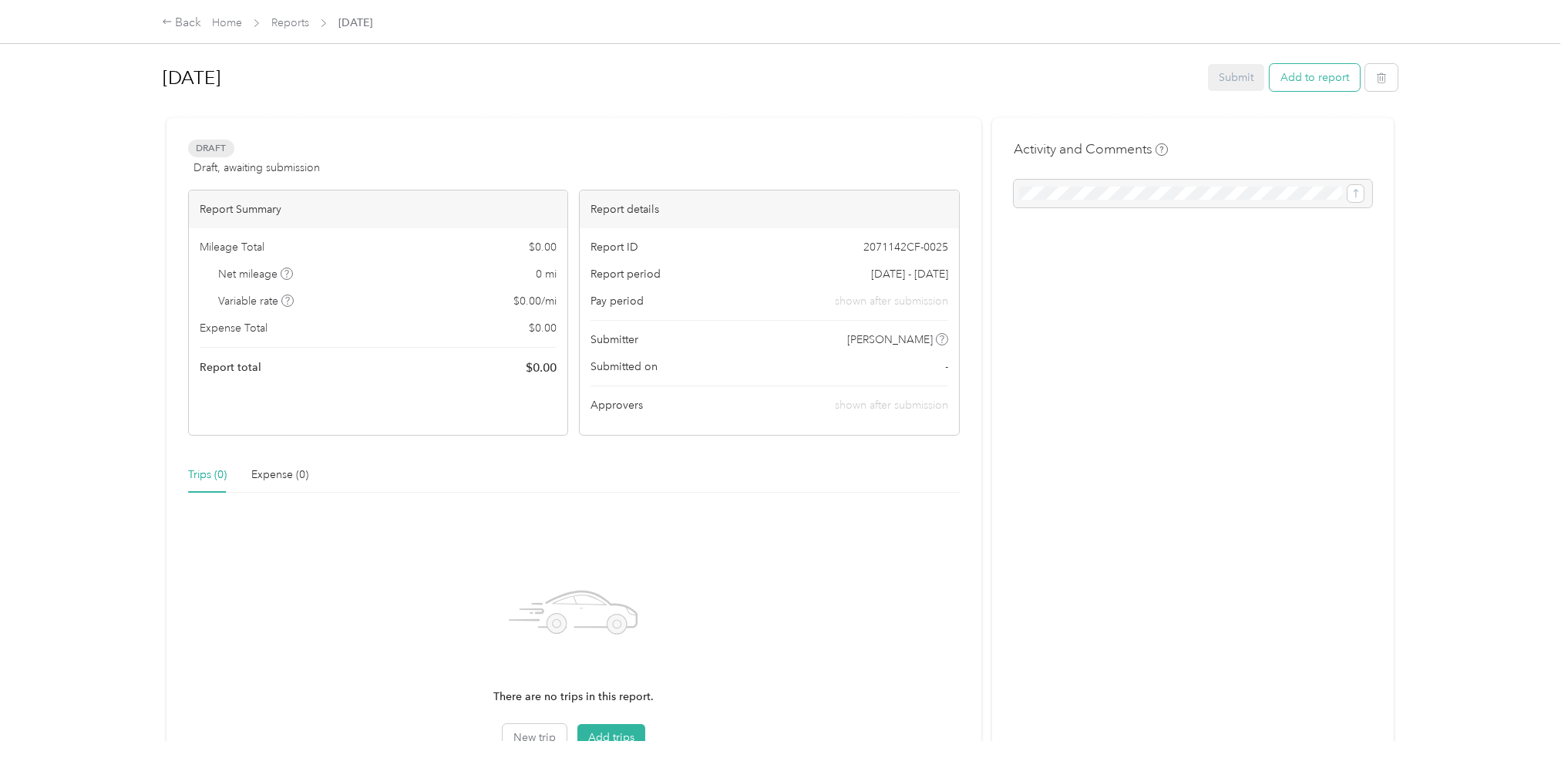
click at [1302, 81] on button "Add to report" at bounding box center [1314, 78] width 90 height 27
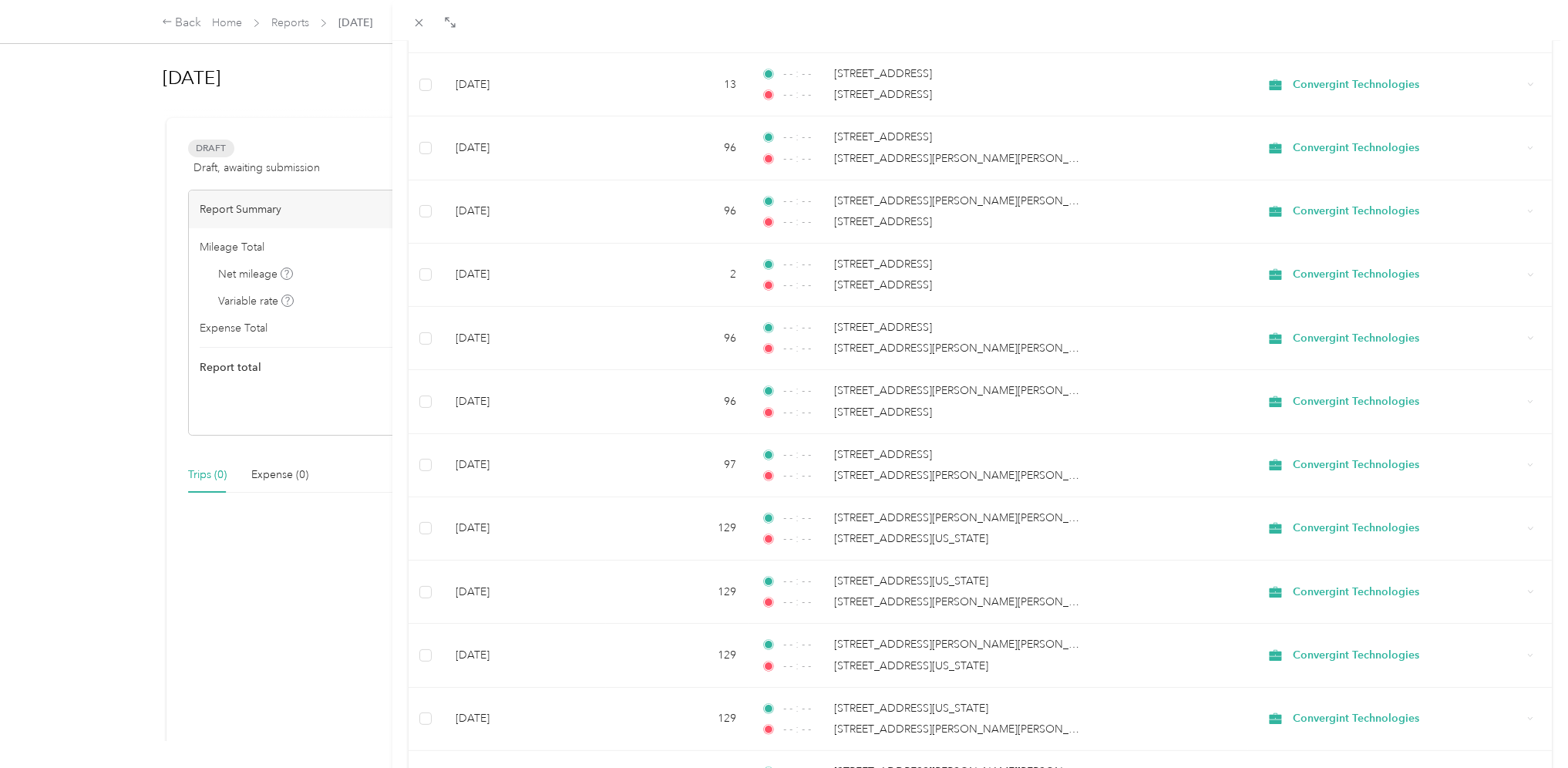
scroll to position [1159, 0]
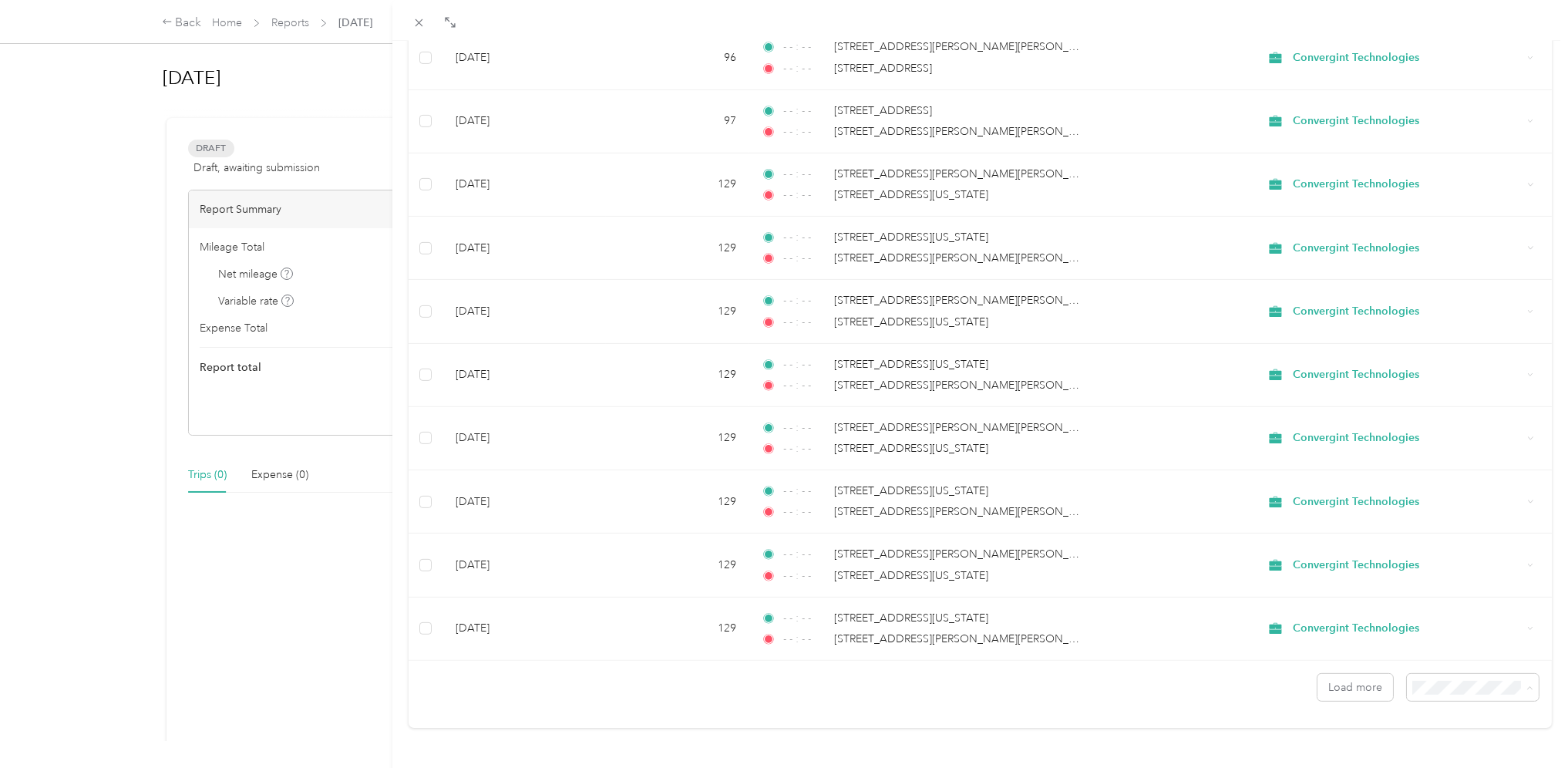
click at [1427, 752] on span "100 per load" at bounding box center [1433, 754] width 63 height 13
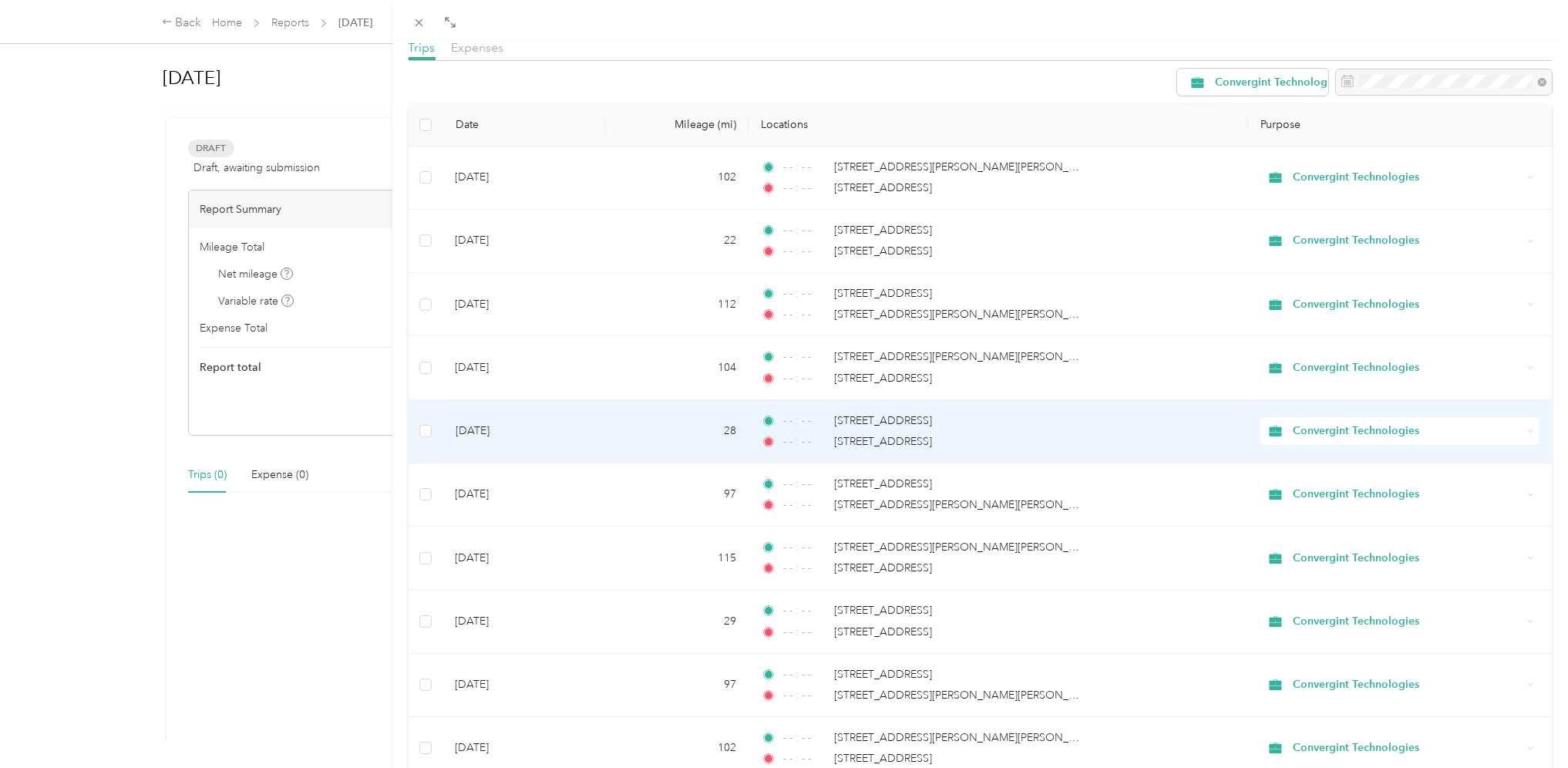
scroll to position [1, 0]
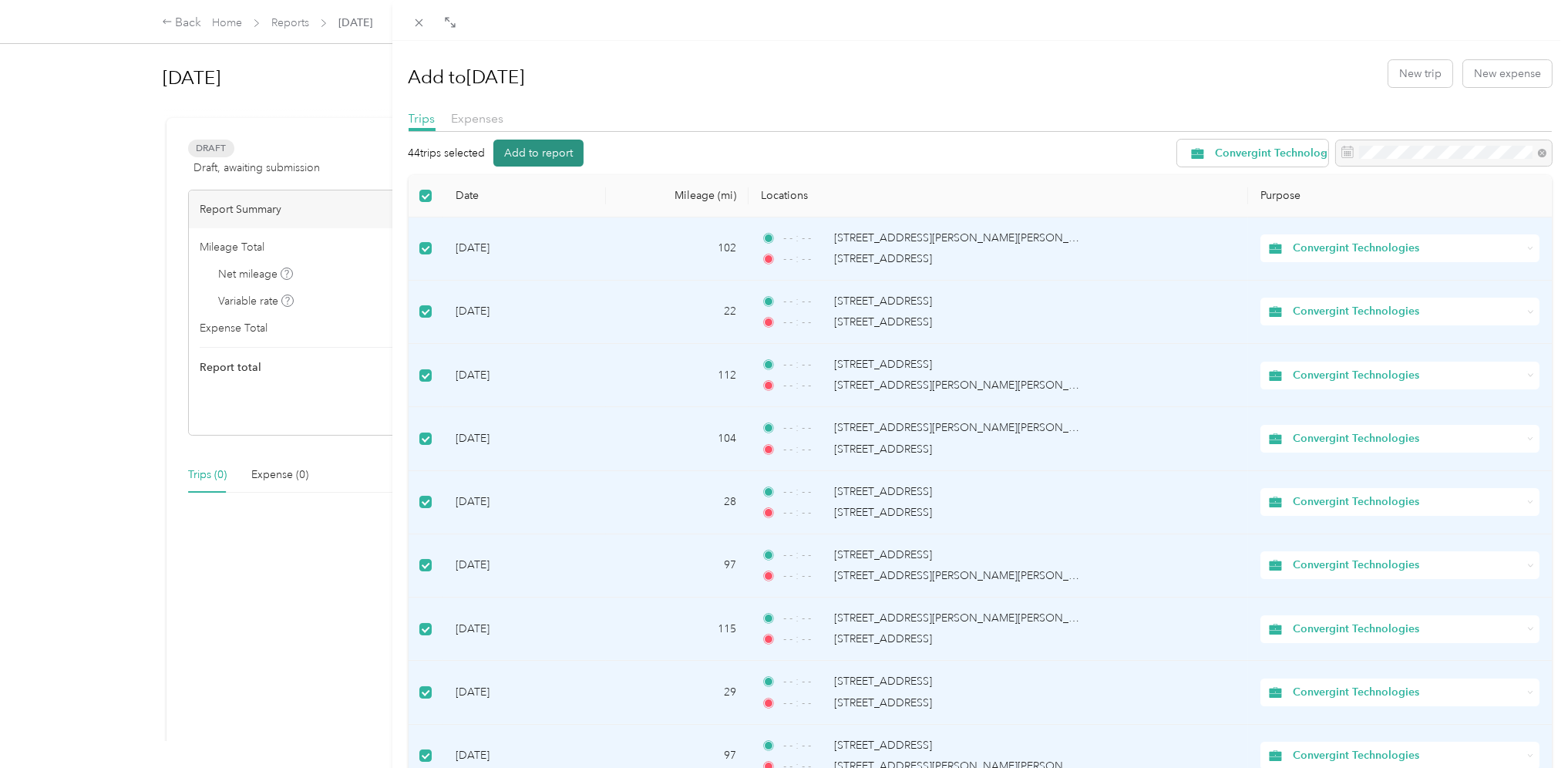
click at [532, 154] on button "Add to report" at bounding box center [538, 153] width 90 height 27
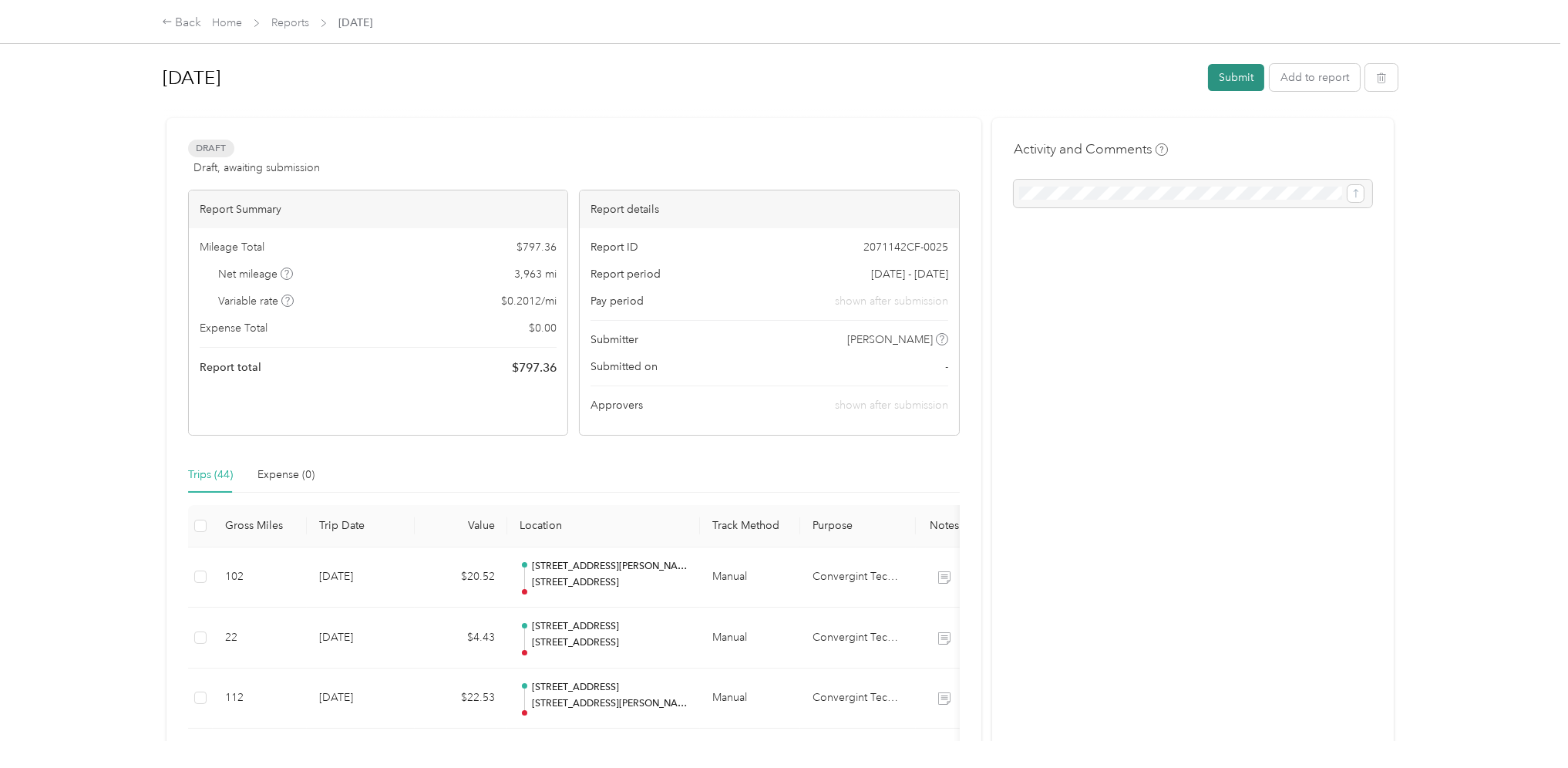
click at [1223, 81] on button "Submit" at bounding box center [1237, 78] width 57 height 27
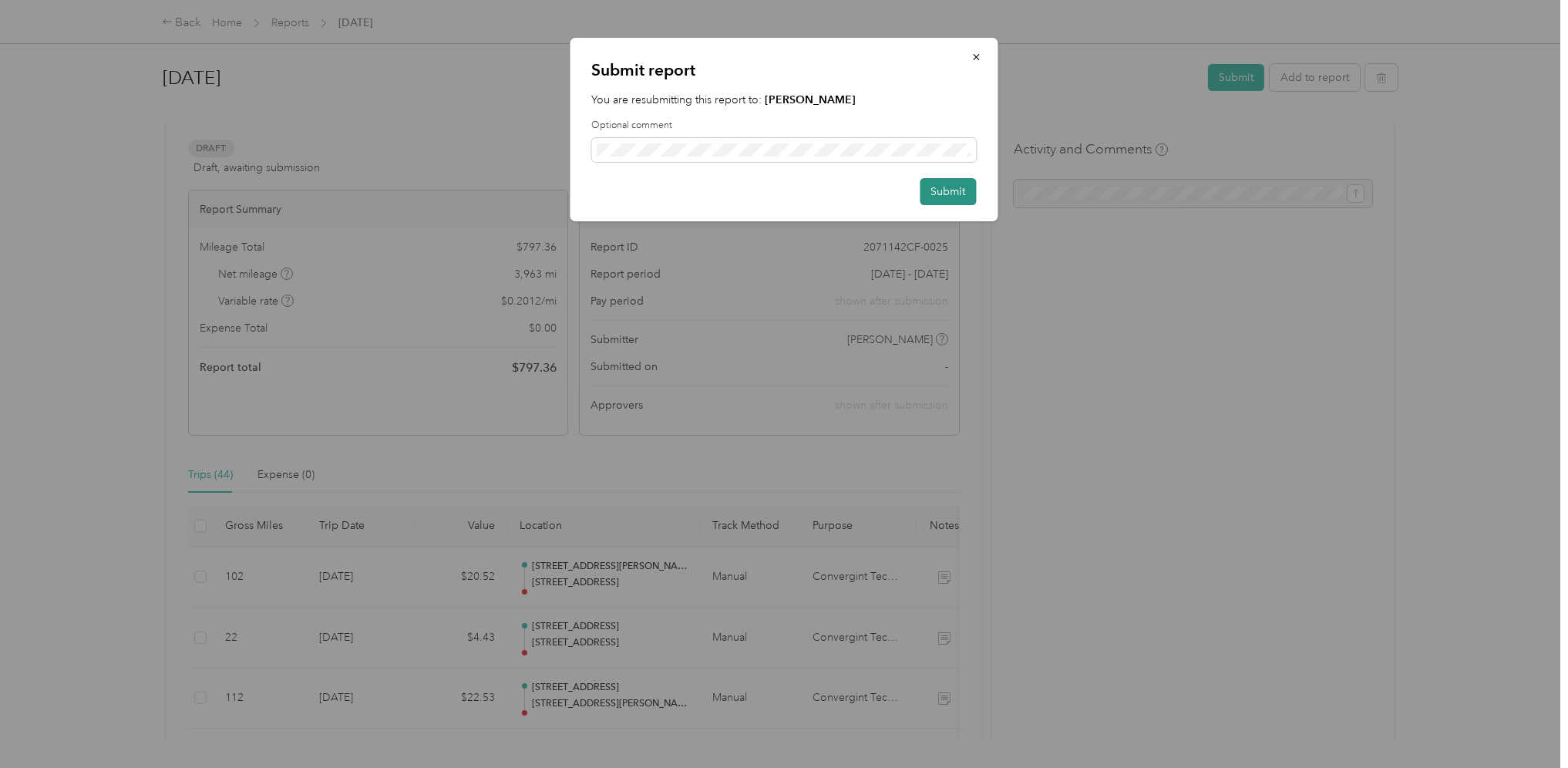
click at [947, 191] on button "Submit" at bounding box center [949, 192] width 57 height 27
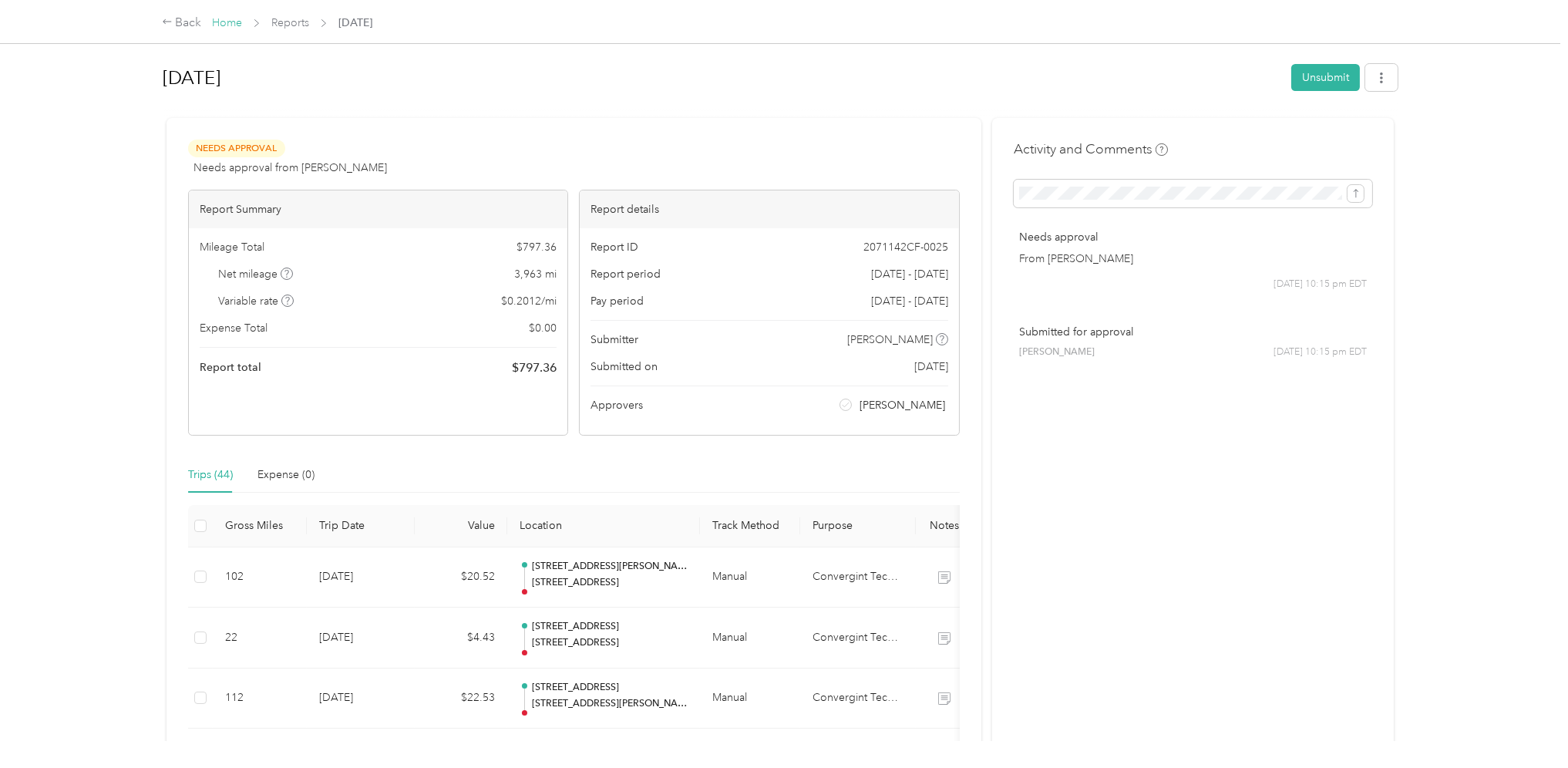
click at [235, 22] on link "Home" at bounding box center [226, 23] width 30 height 13
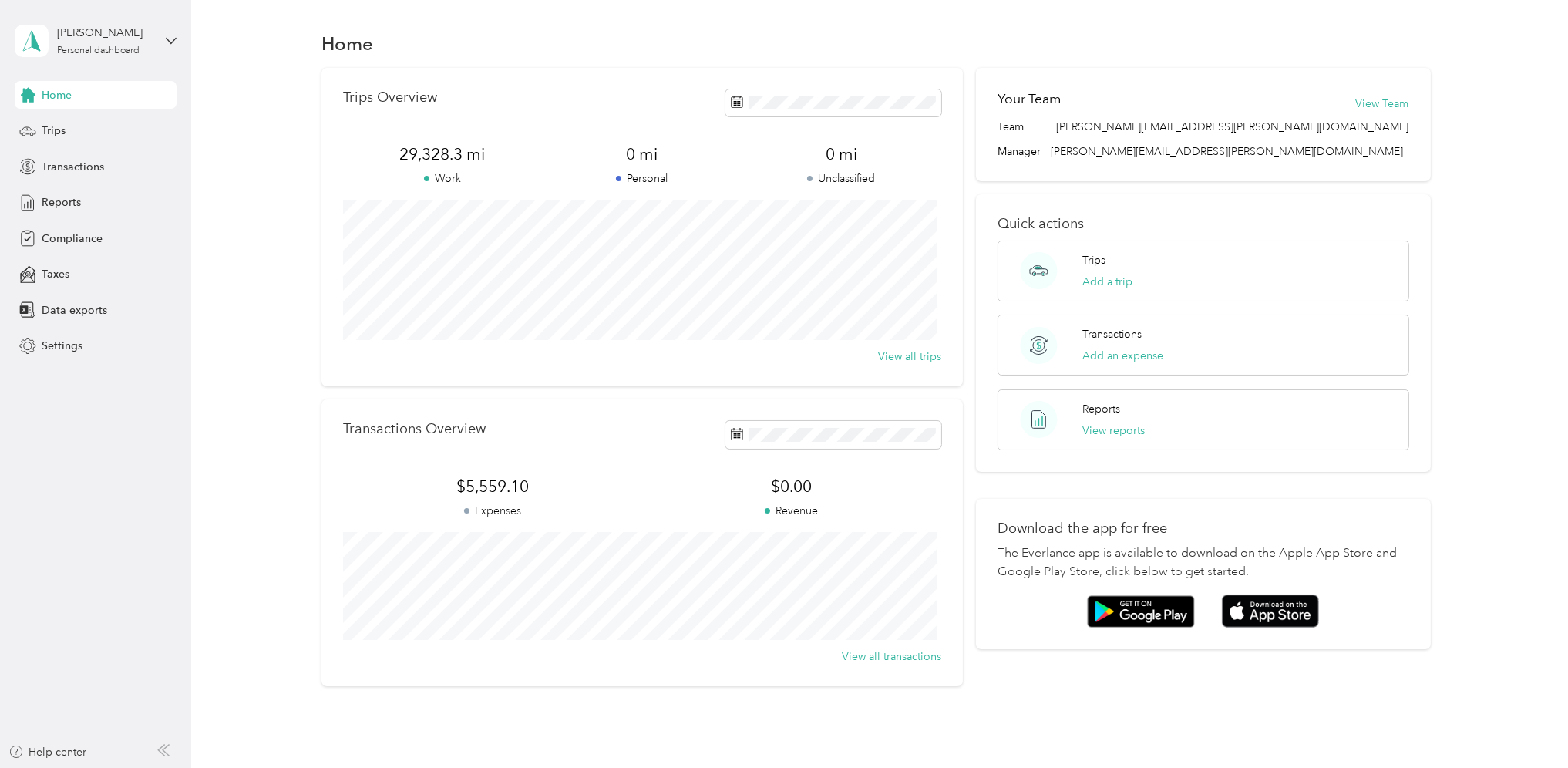
click at [78, 98] on div "Home" at bounding box center [95, 95] width 162 height 27
click at [58, 159] on span "Transactions" at bounding box center [73, 167] width 62 height 16
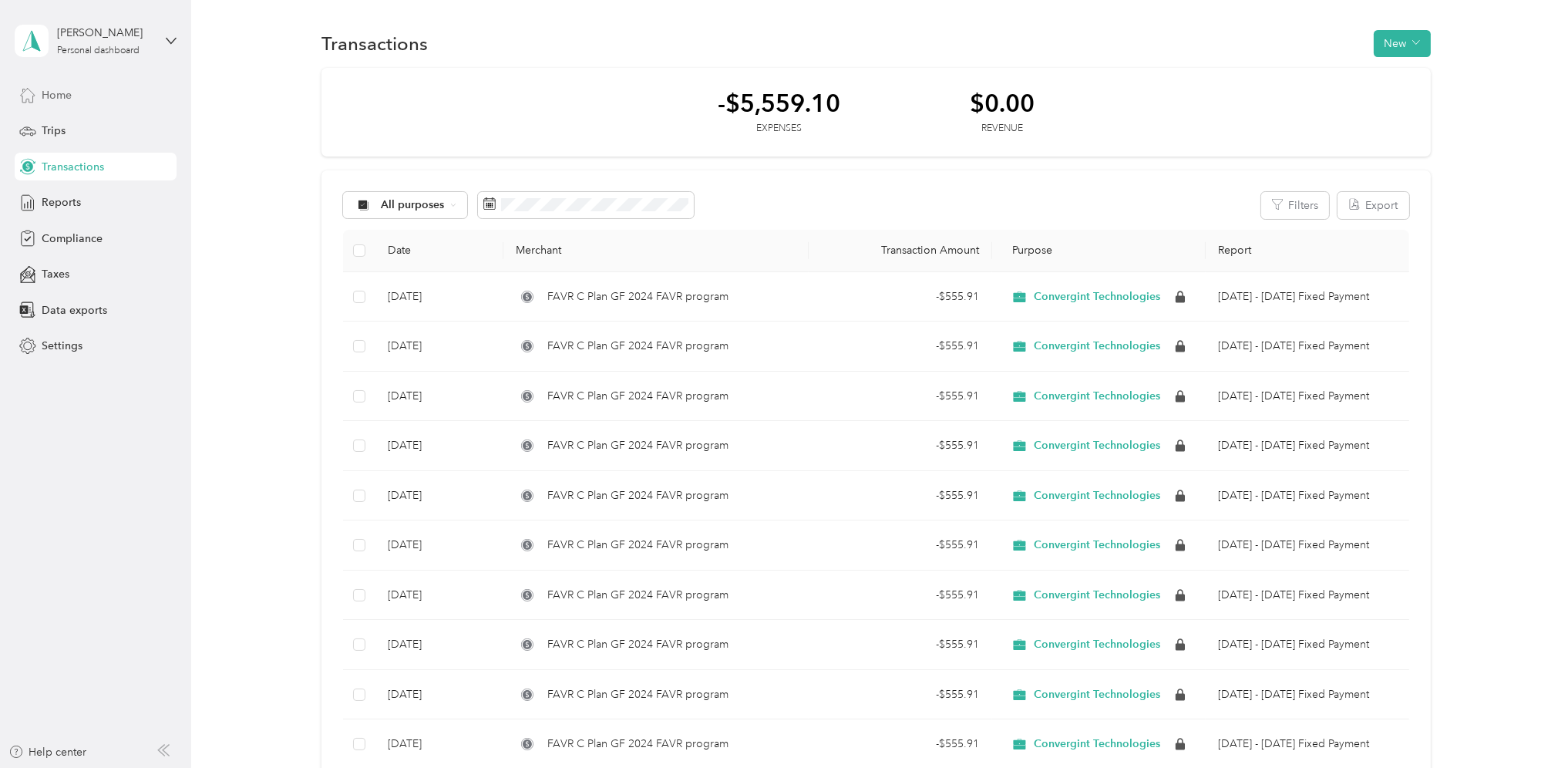
click at [57, 100] on span "Home" at bounding box center [57, 95] width 30 height 16
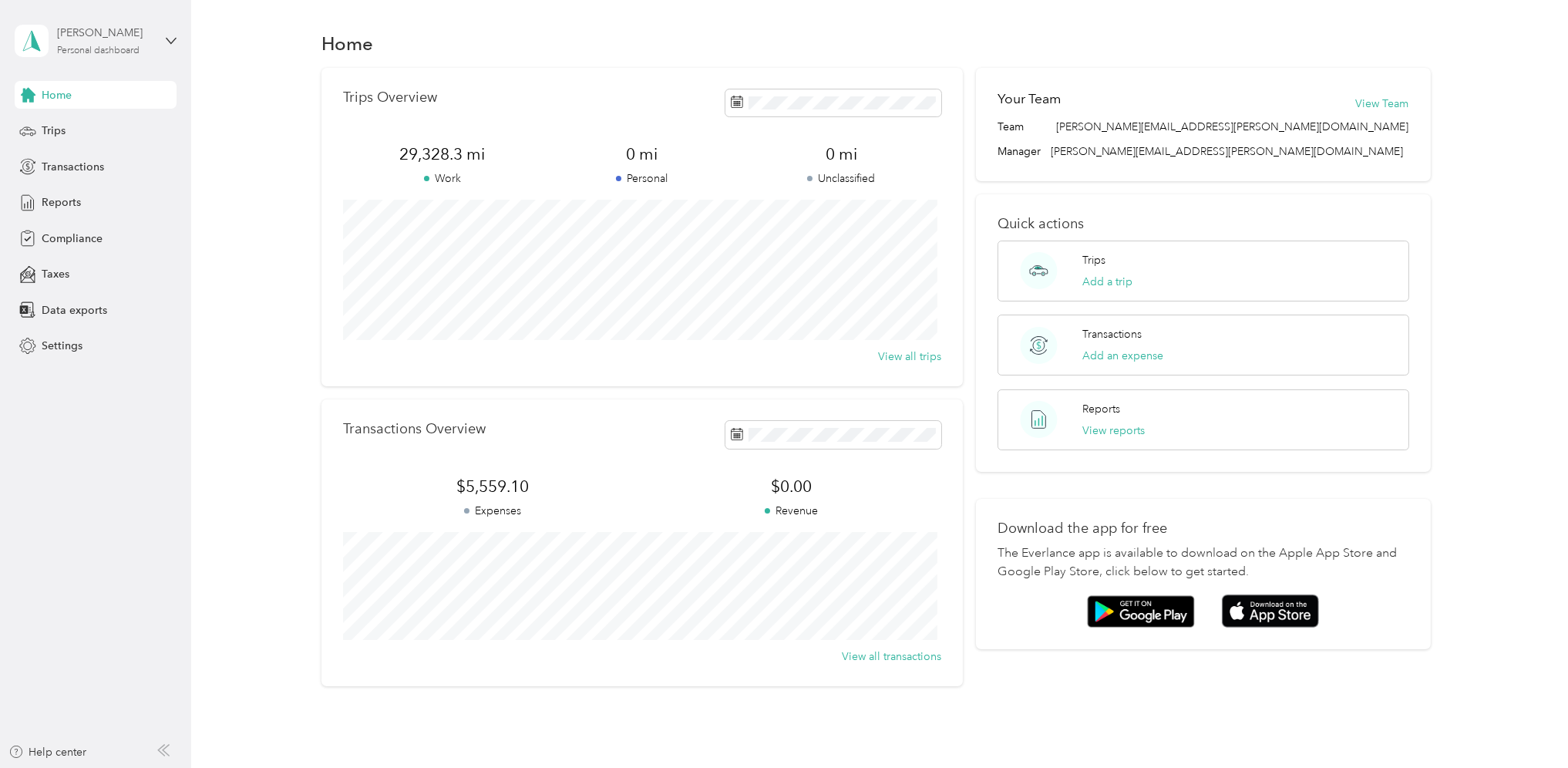
click at [74, 42] on div "[PERSON_NAME] Personal dashboard" at bounding box center [105, 40] width 97 height 31
click at [71, 123] on div "Log out" at bounding box center [58, 127] width 59 height 16
